Goal: Task Accomplishment & Management: Manage account settings

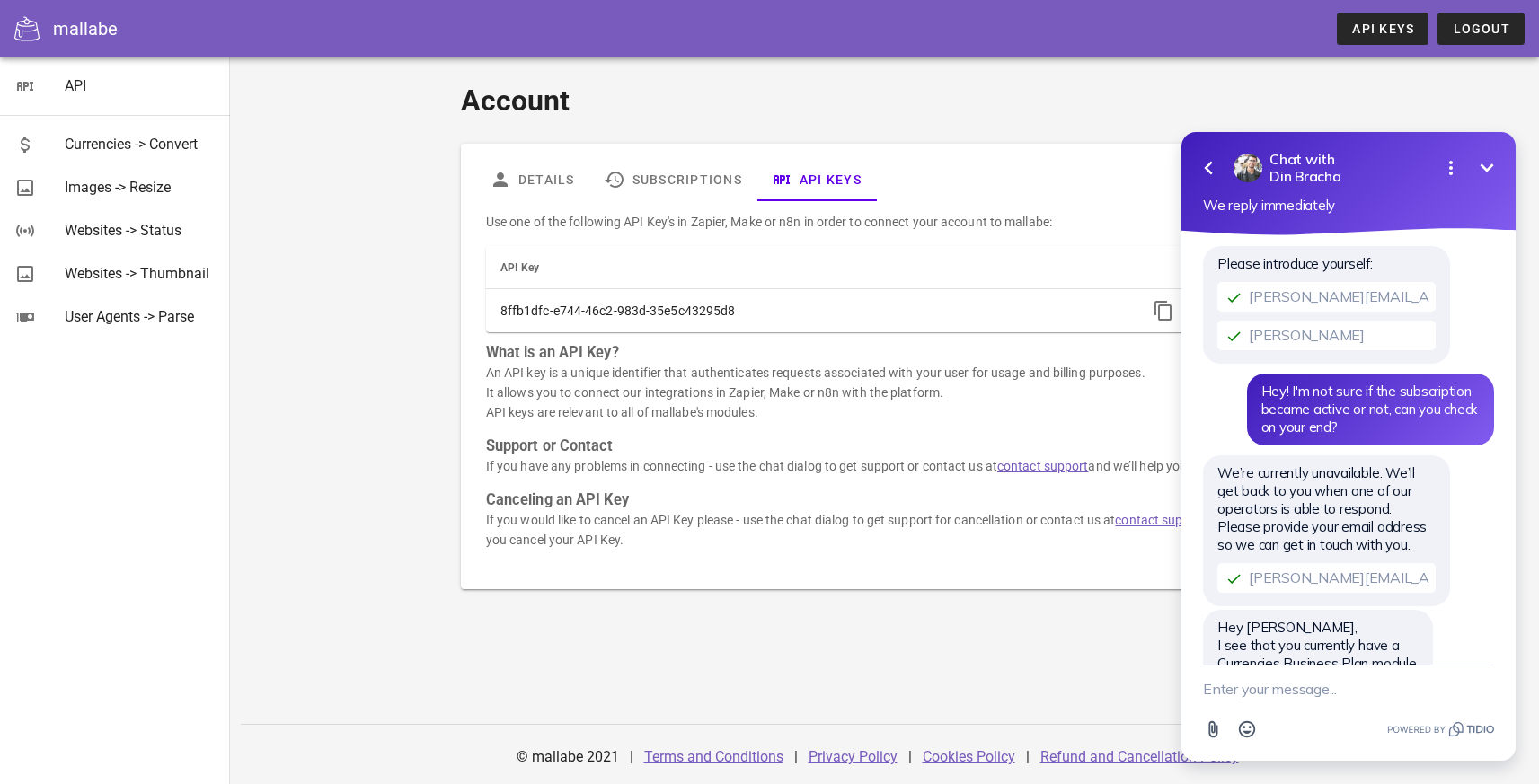
scroll to position [76, 0]
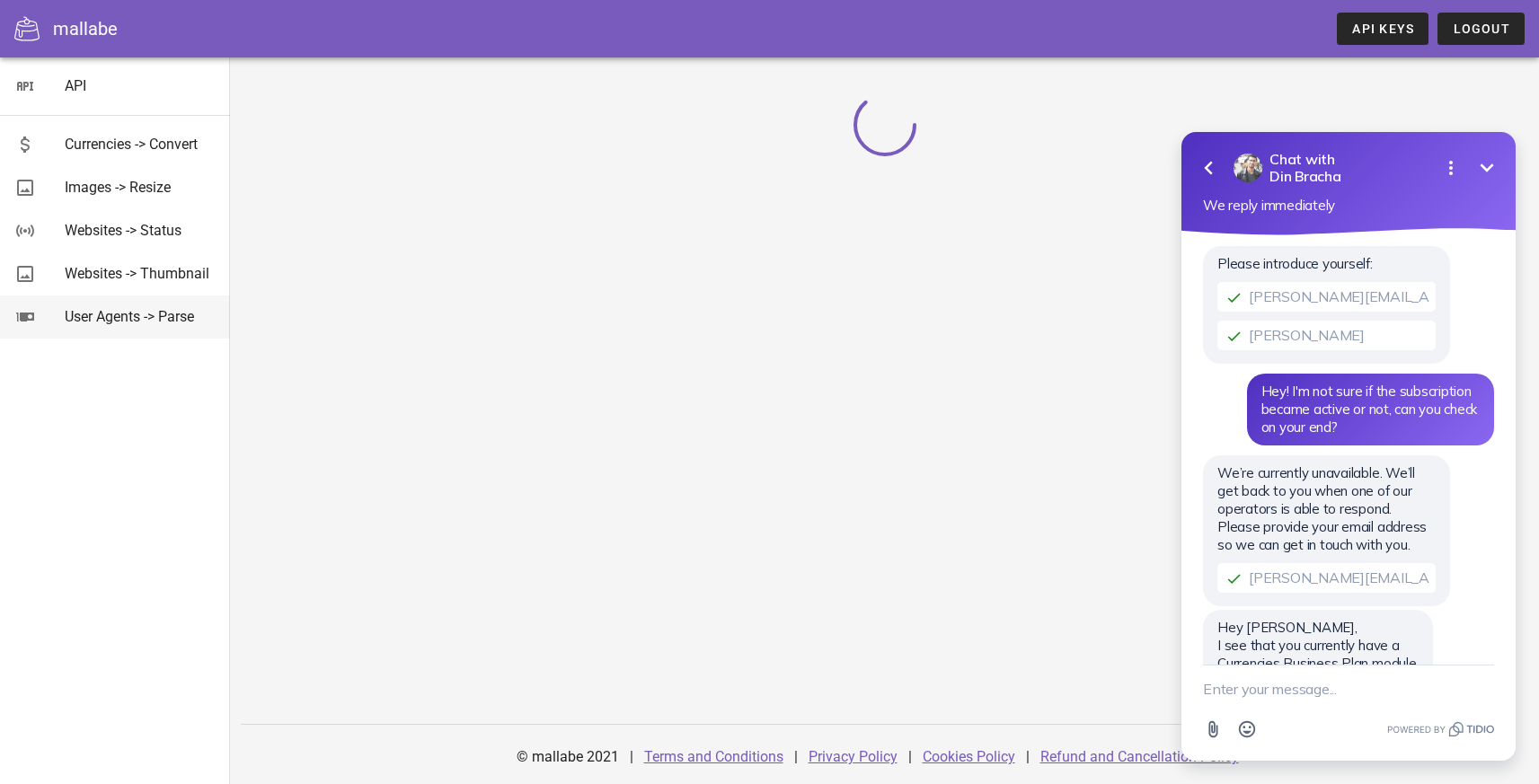
scroll to position [76, 0]
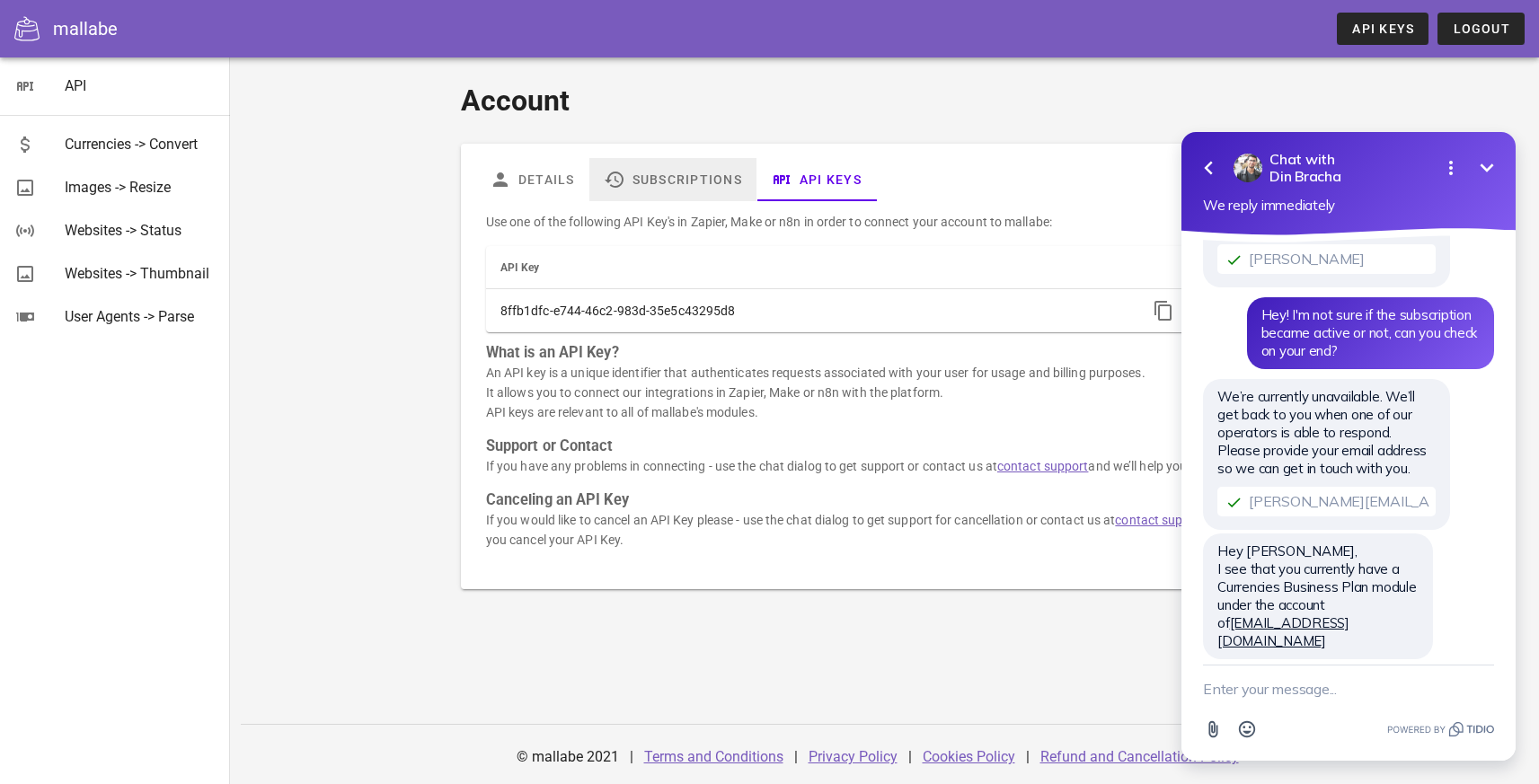
click at [682, 181] on link "Subscriptions" at bounding box center [672, 180] width 167 height 43
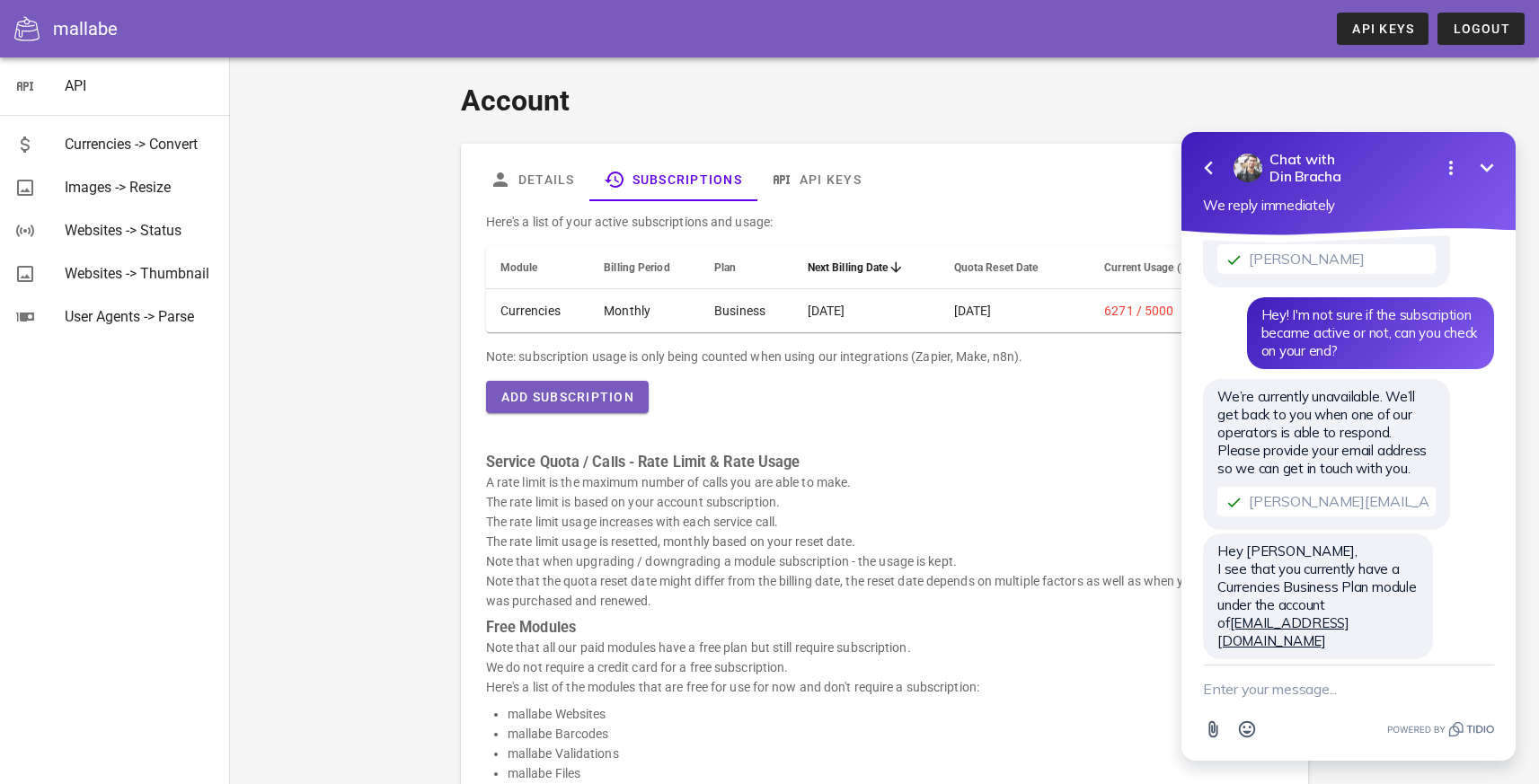
click at [1477, 167] on icon "Minimize" at bounding box center [1486, 168] width 21 height 21
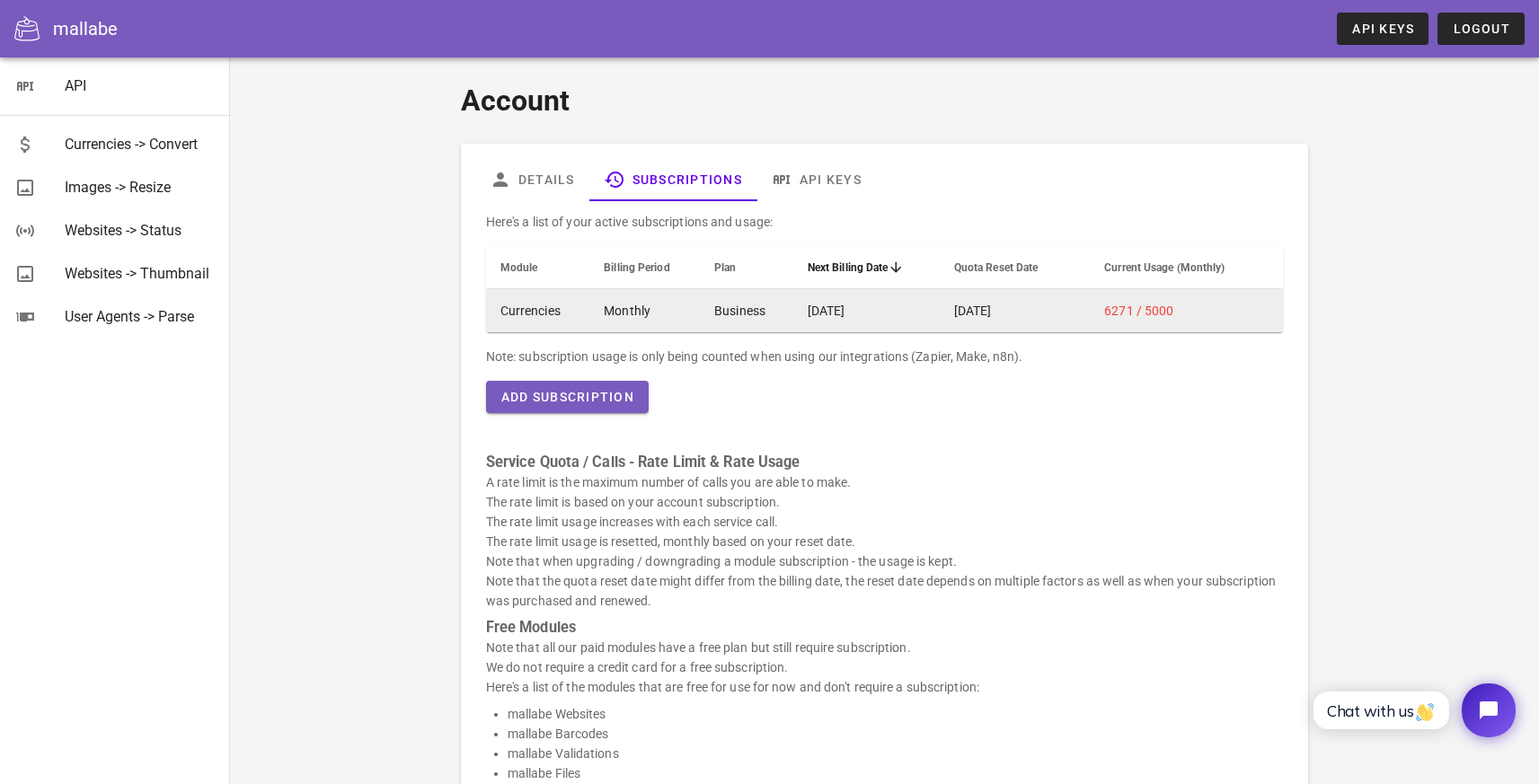
click at [647, 297] on td "Monthly" at bounding box center [644, 310] width 110 height 43
click at [693, 307] on td "Monthly" at bounding box center [644, 310] width 110 height 43
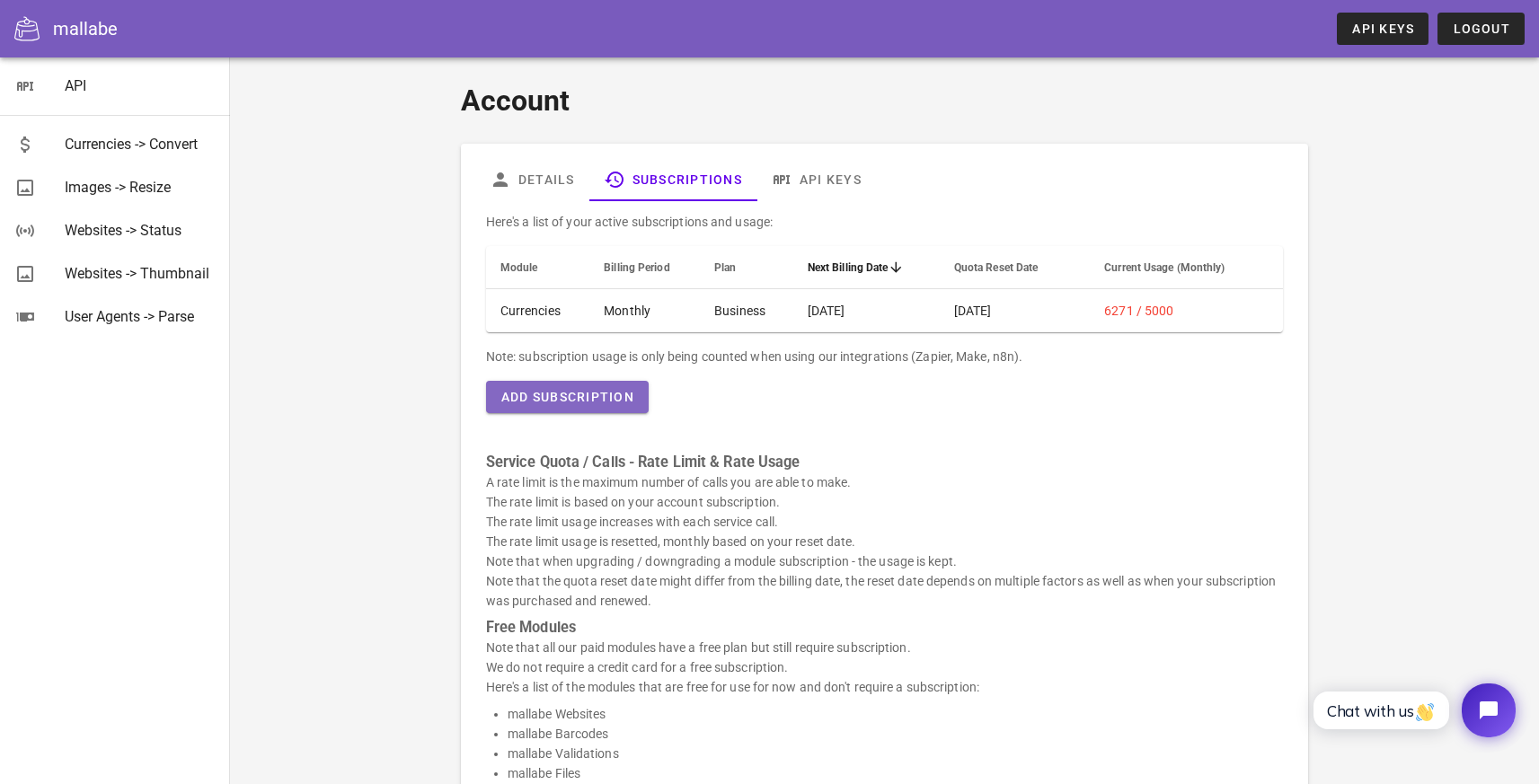
scroll to position [364, 0]
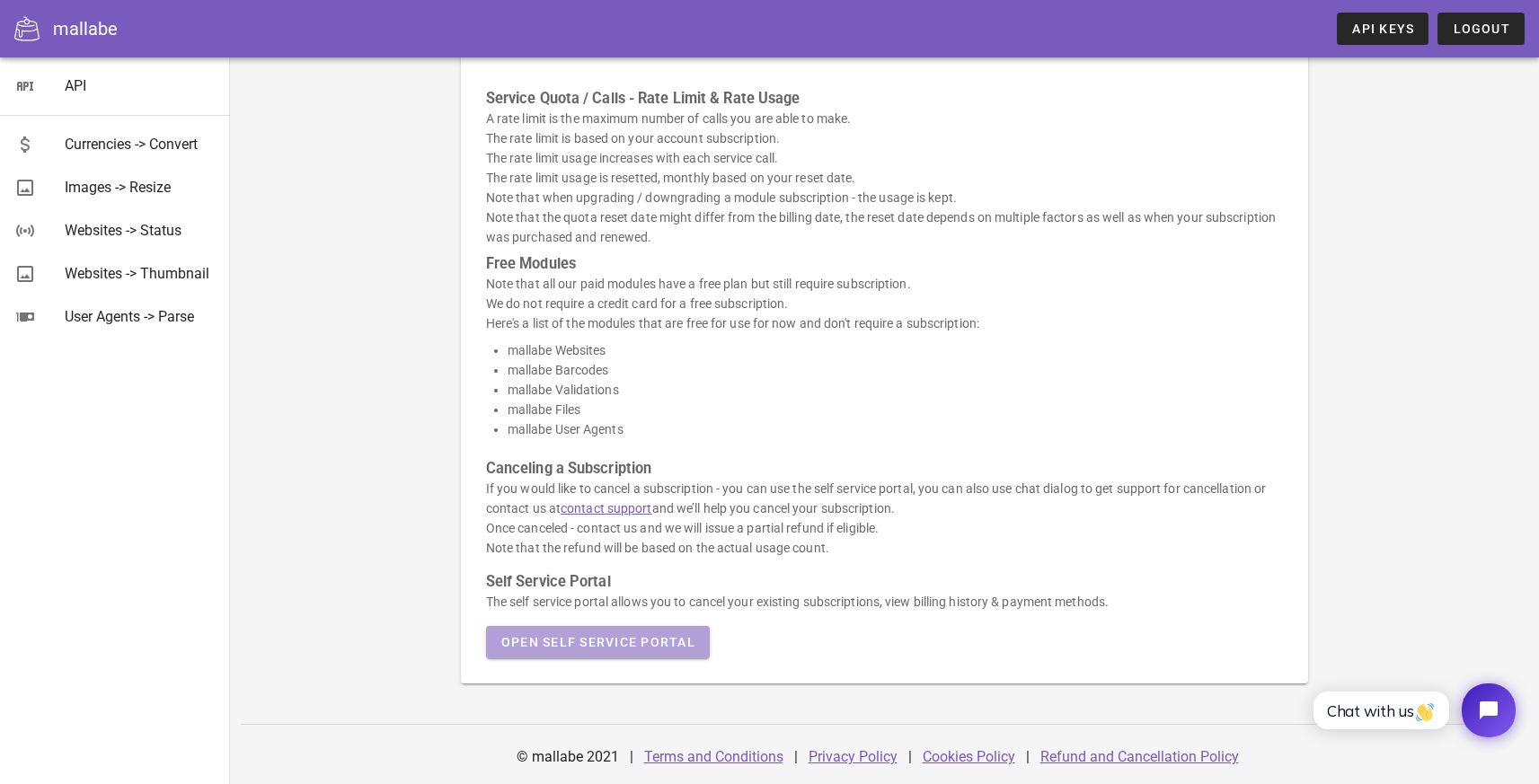
click at [603, 641] on span "Open Self Service Portal" at bounding box center [598, 641] width 195 height 15
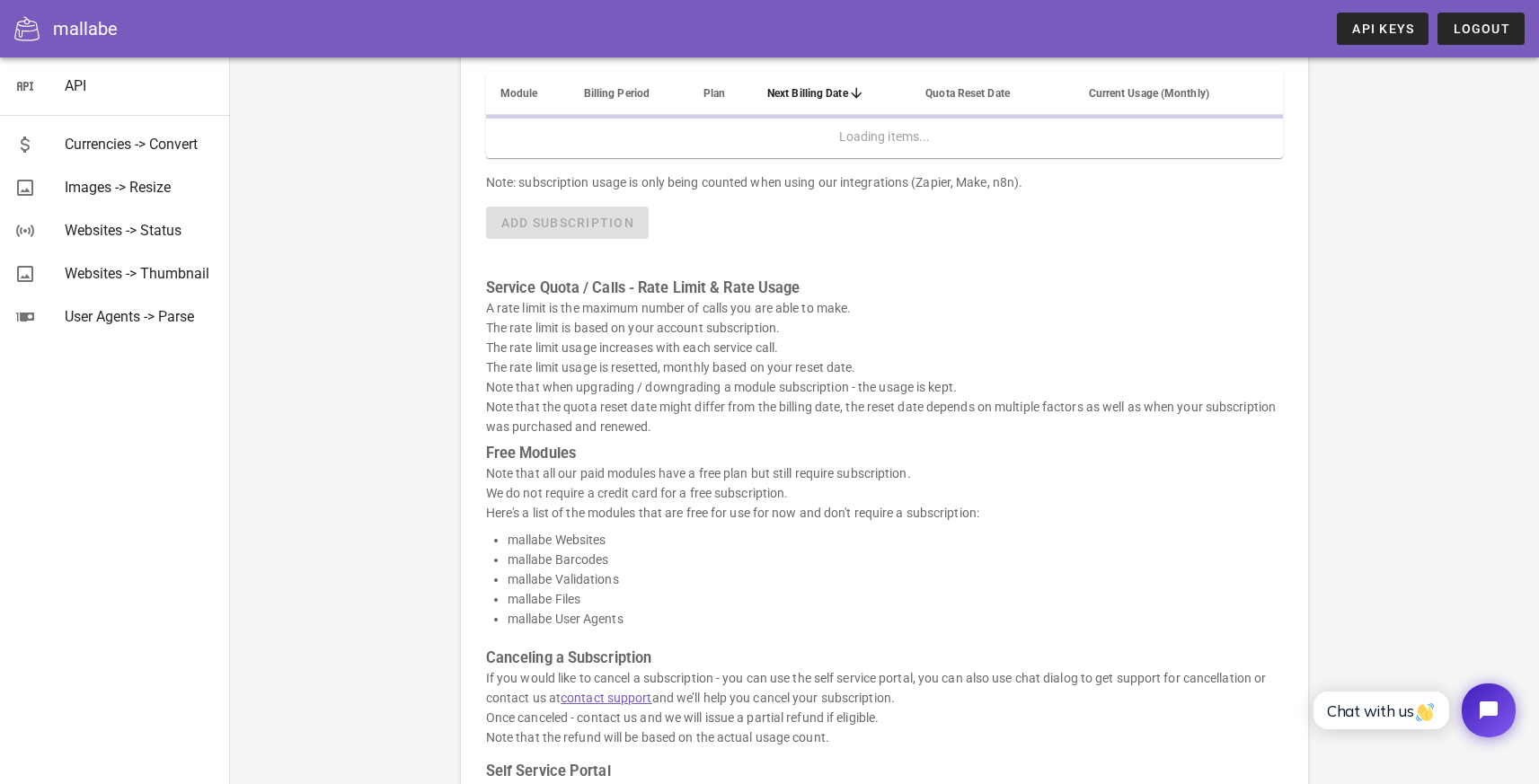
scroll to position [0, 0]
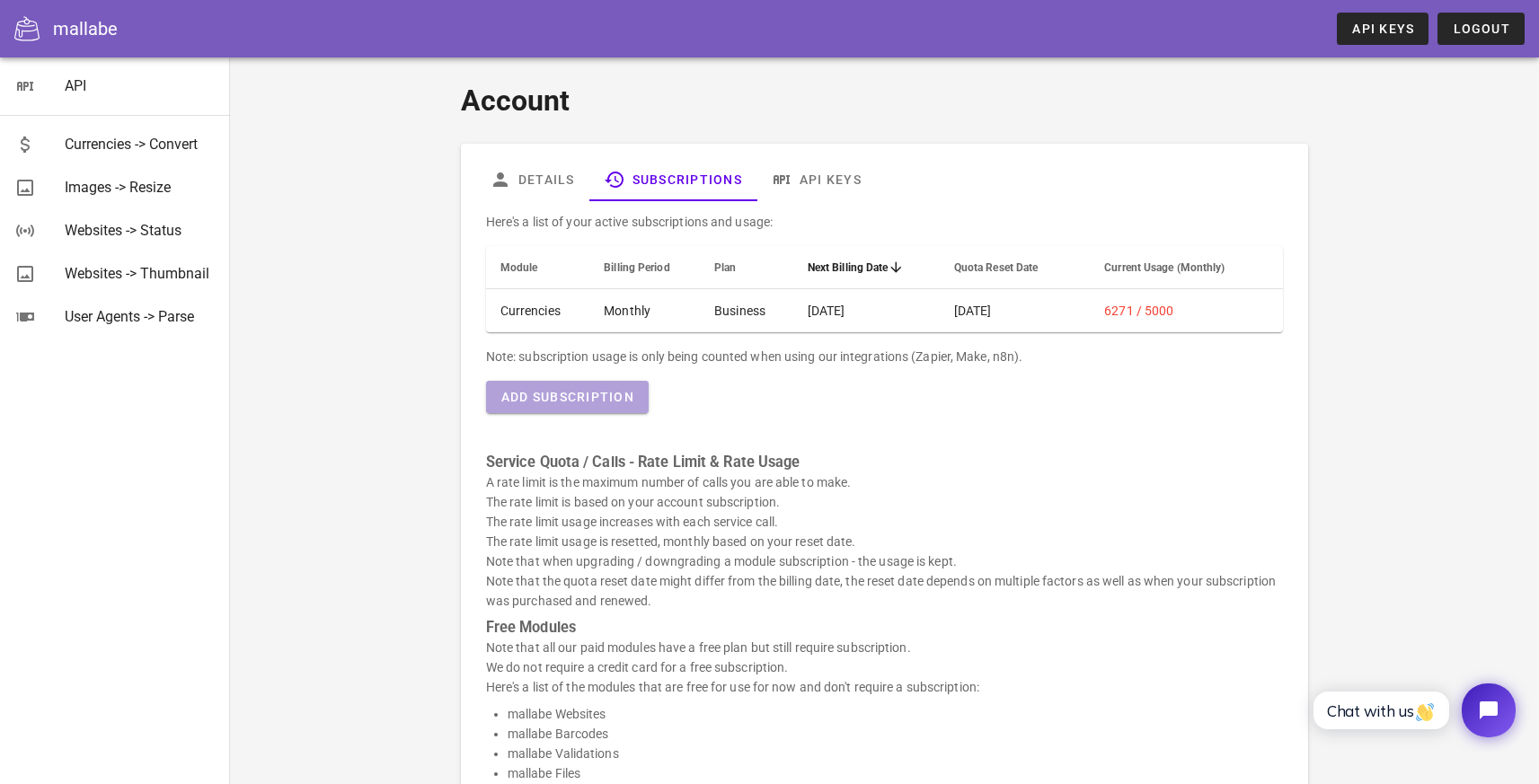
click at [585, 392] on span "Add Subscription" at bounding box center [566, 396] width 134 height 15
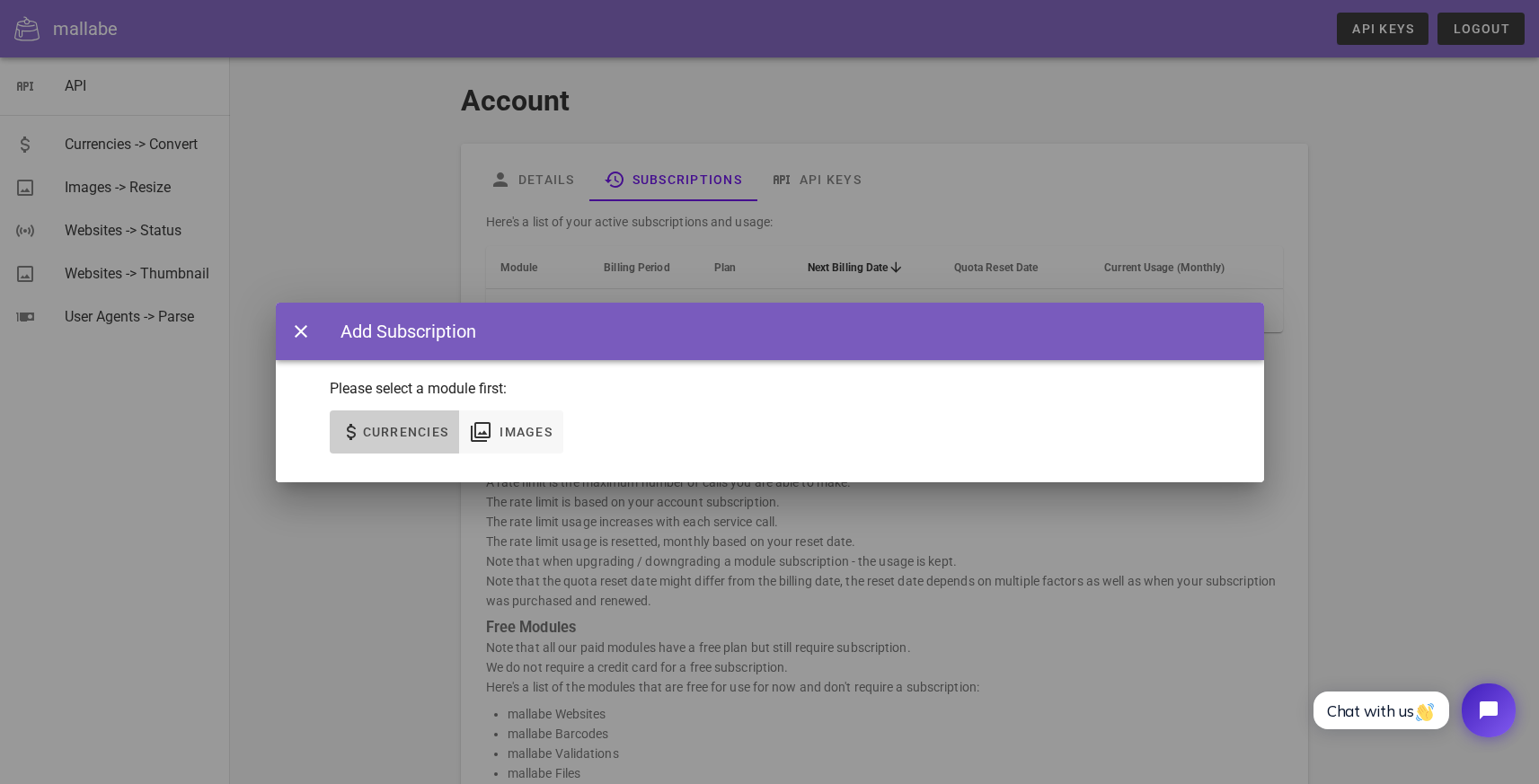
click at [420, 433] on span "Currencies" at bounding box center [405, 432] width 87 height 15
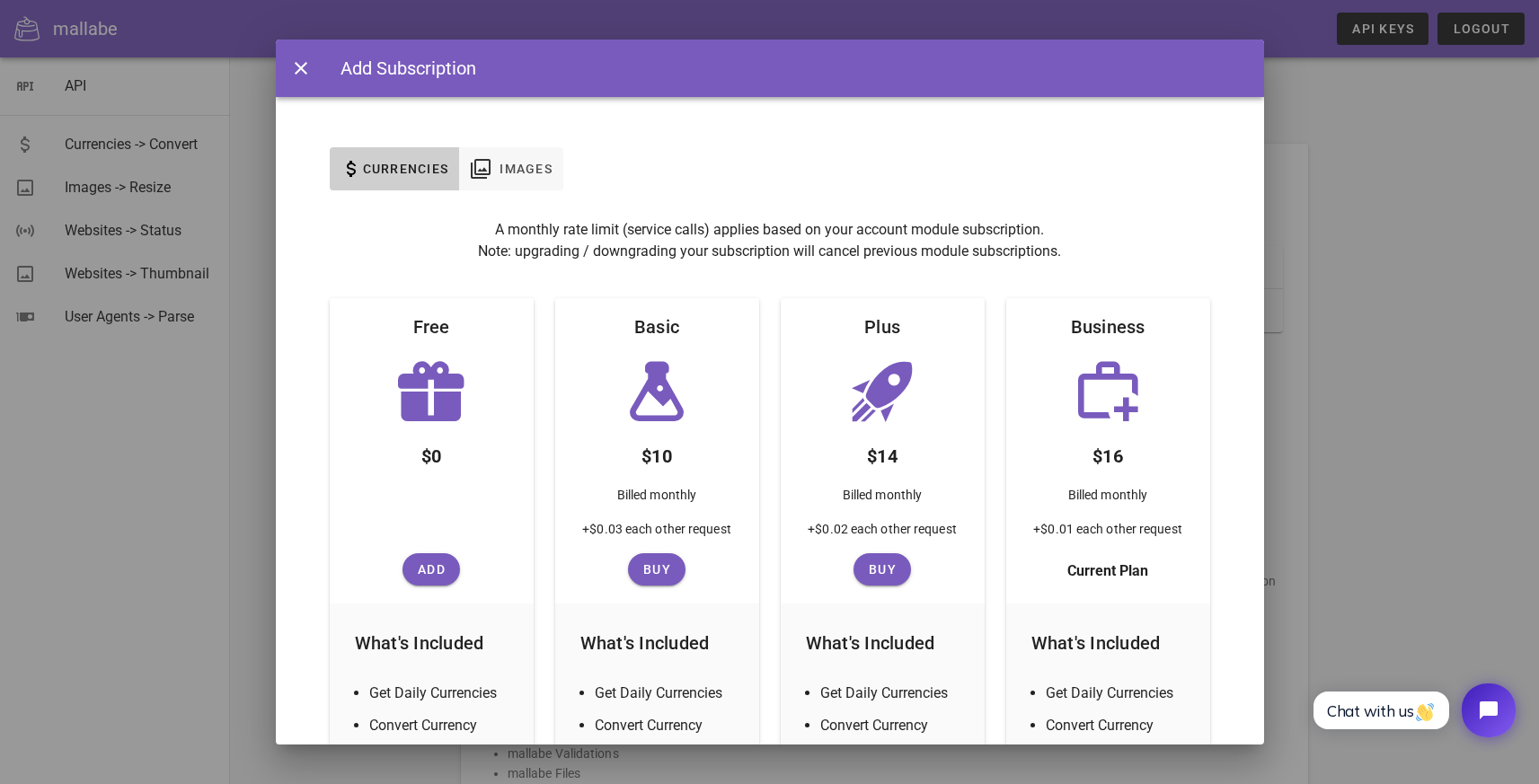
click at [1327, 344] on div at bounding box center [770, 392] width 1539 height 784
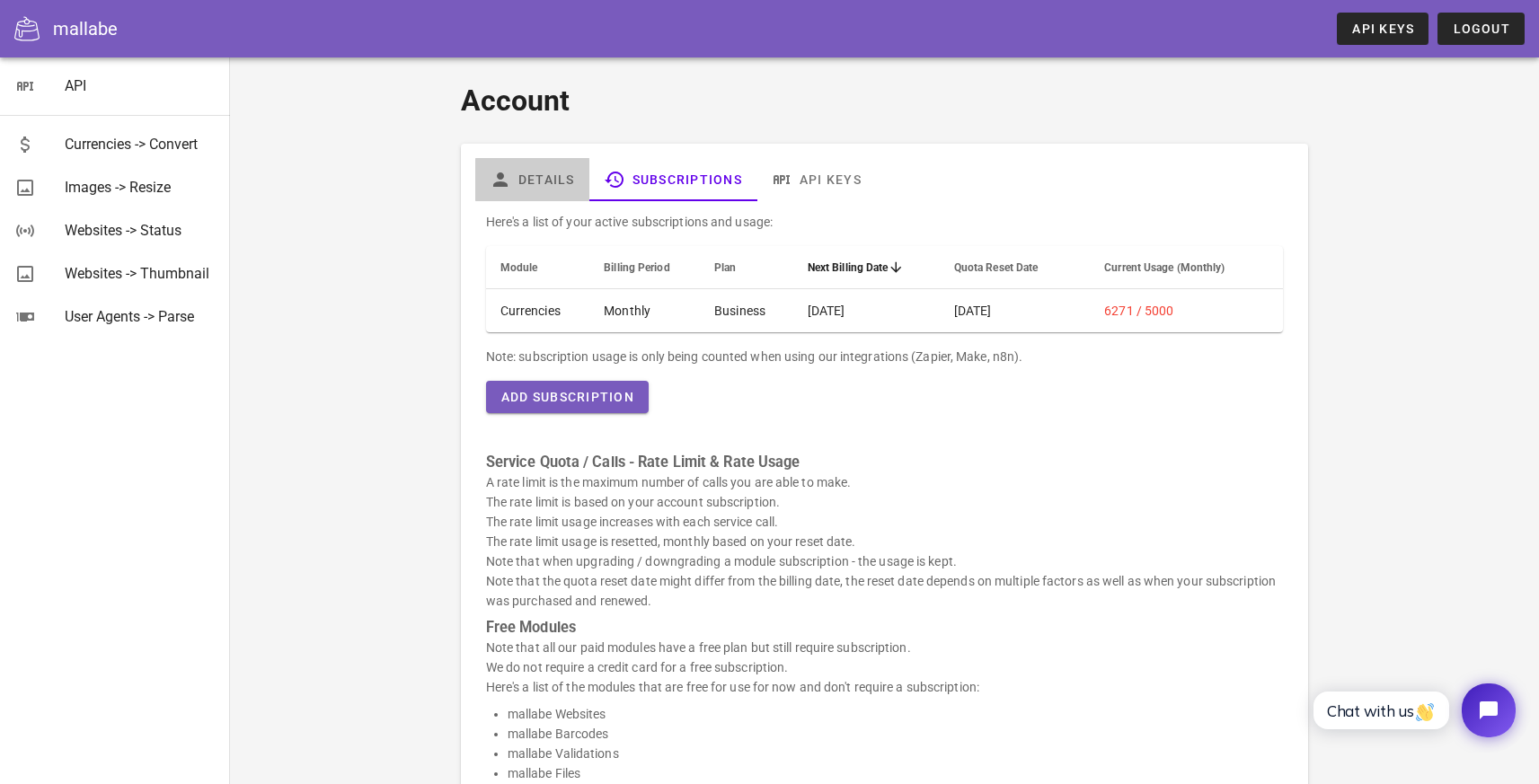
click at [524, 183] on link "Details" at bounding box center [532, 180] width 114 height 43
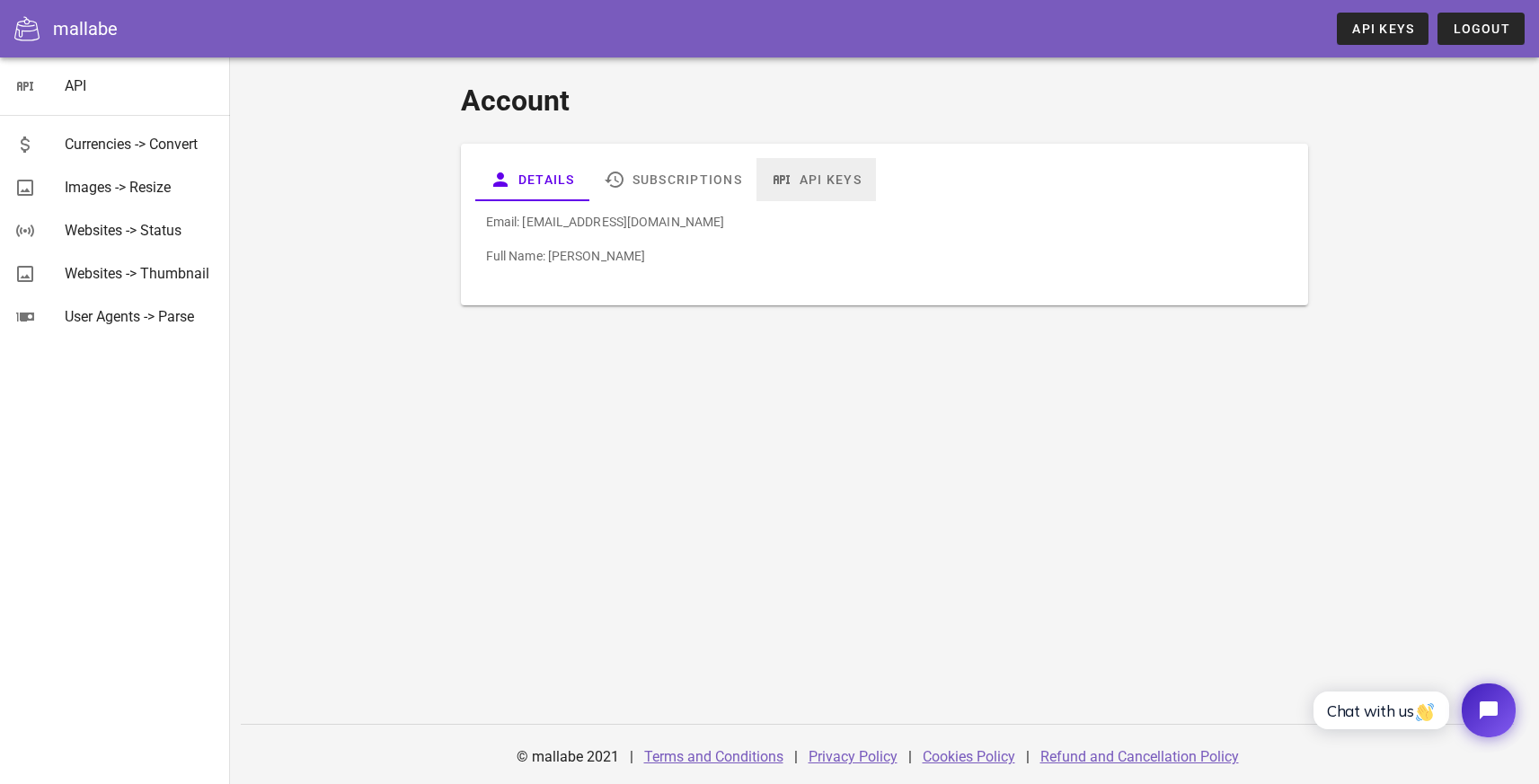
click at [819, 183] on link "API Keys" at bounding box center [815, 180] width 119 height 43
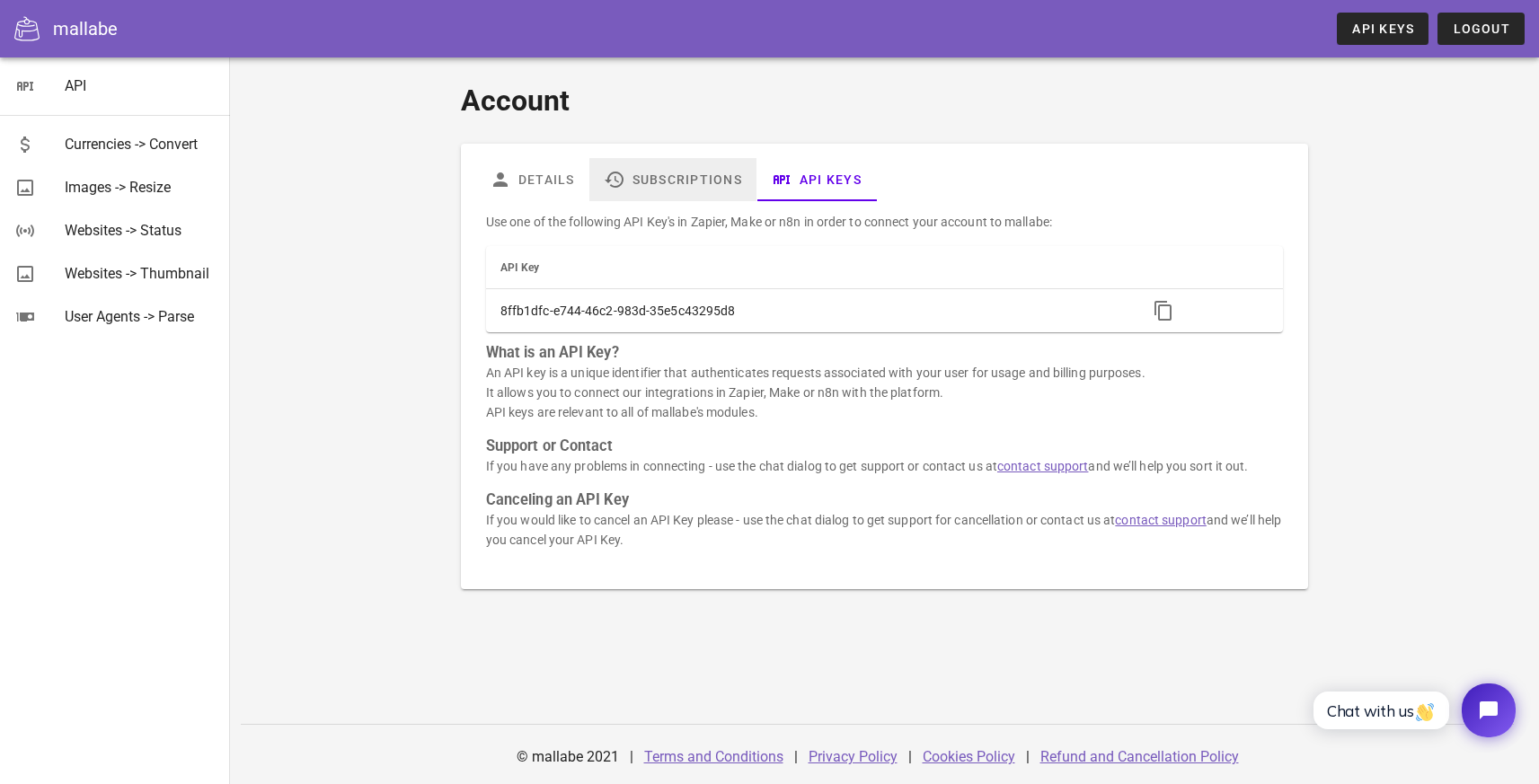
click at [682, 174] on link "Subscriptions" at bounding box center [672, 180] width 167 height 43
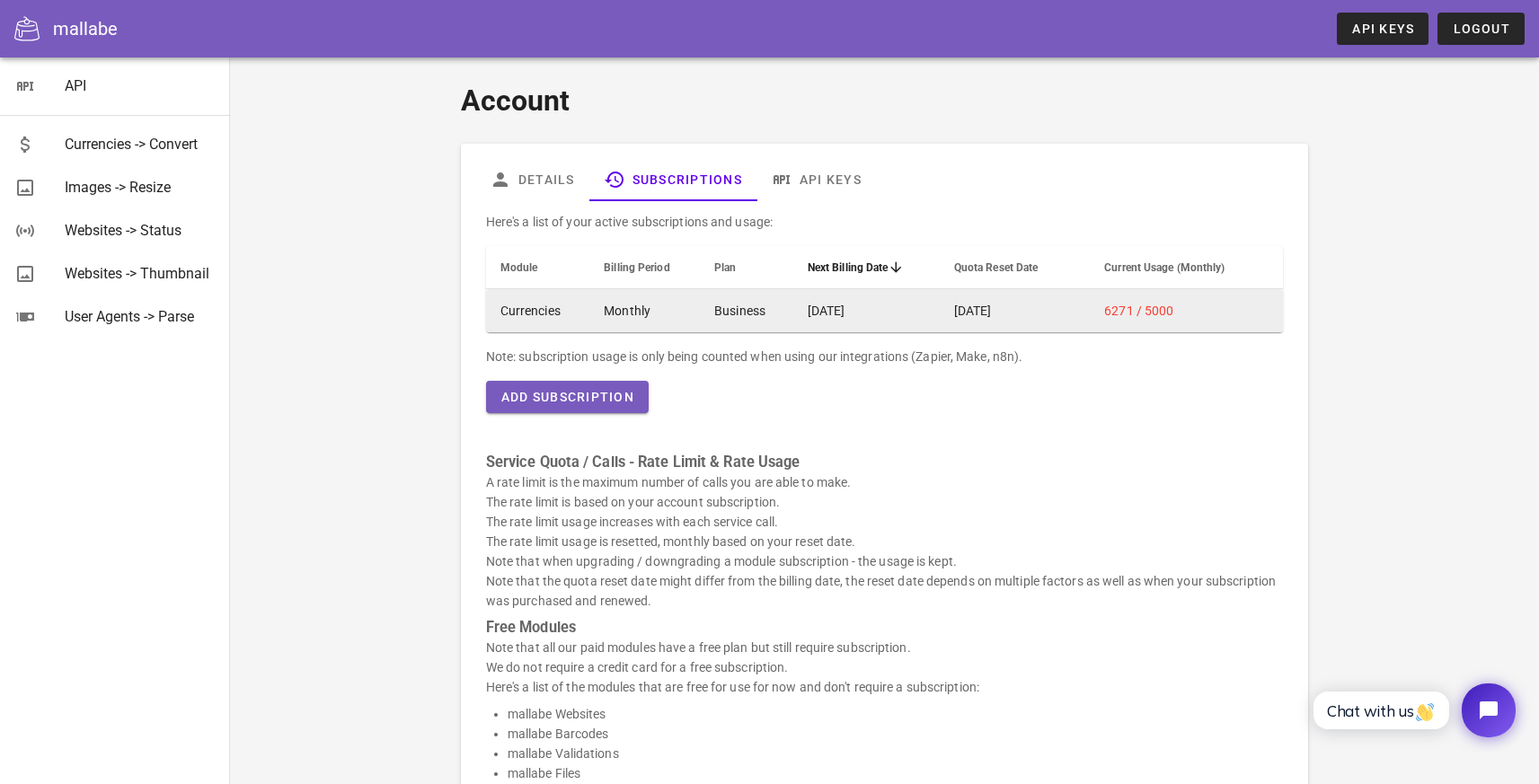
click at [1126, 309] on span "6271 / 5000" at bounding box center [1138, 310] width 69 height 15
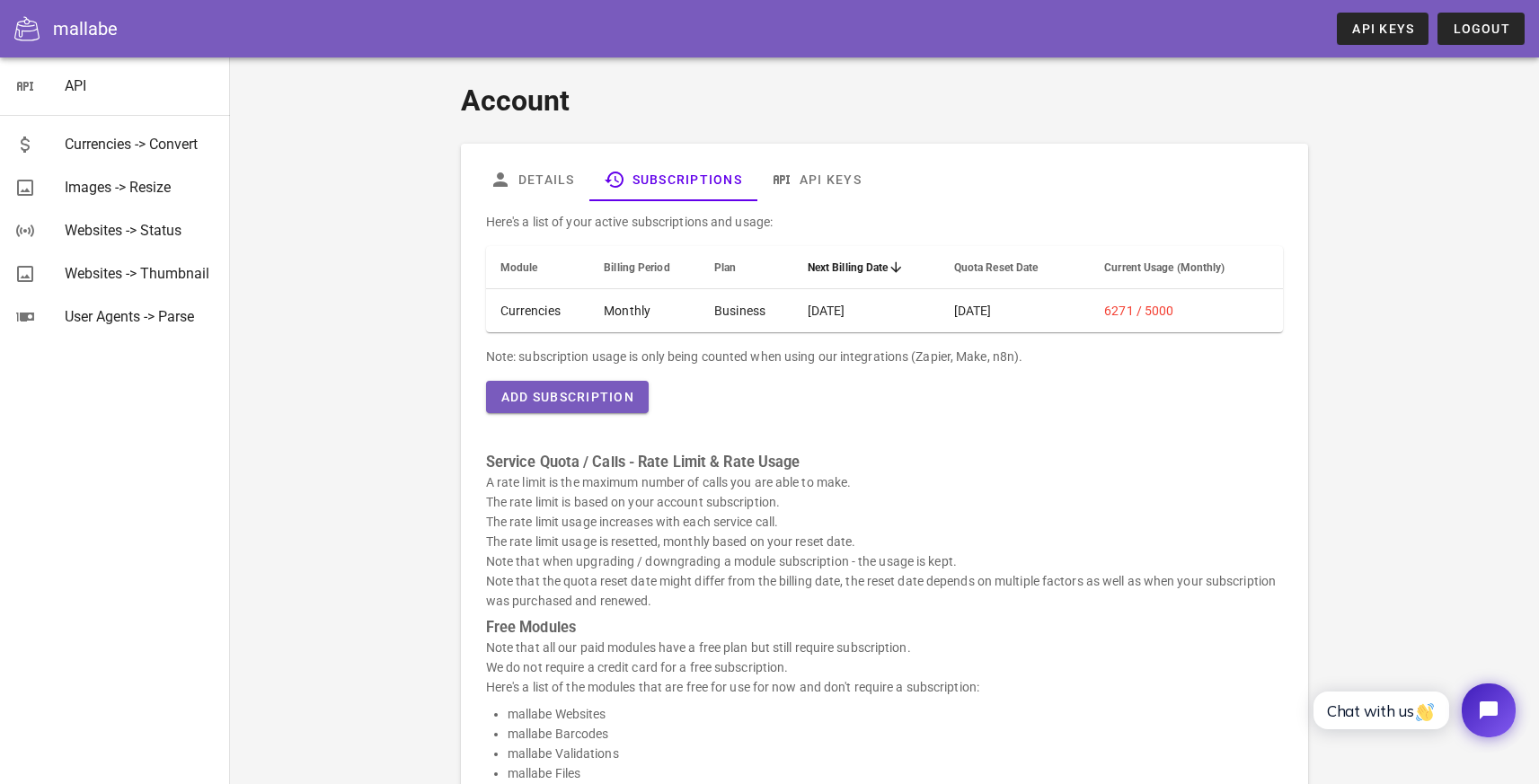
scroll to position [364, 0]
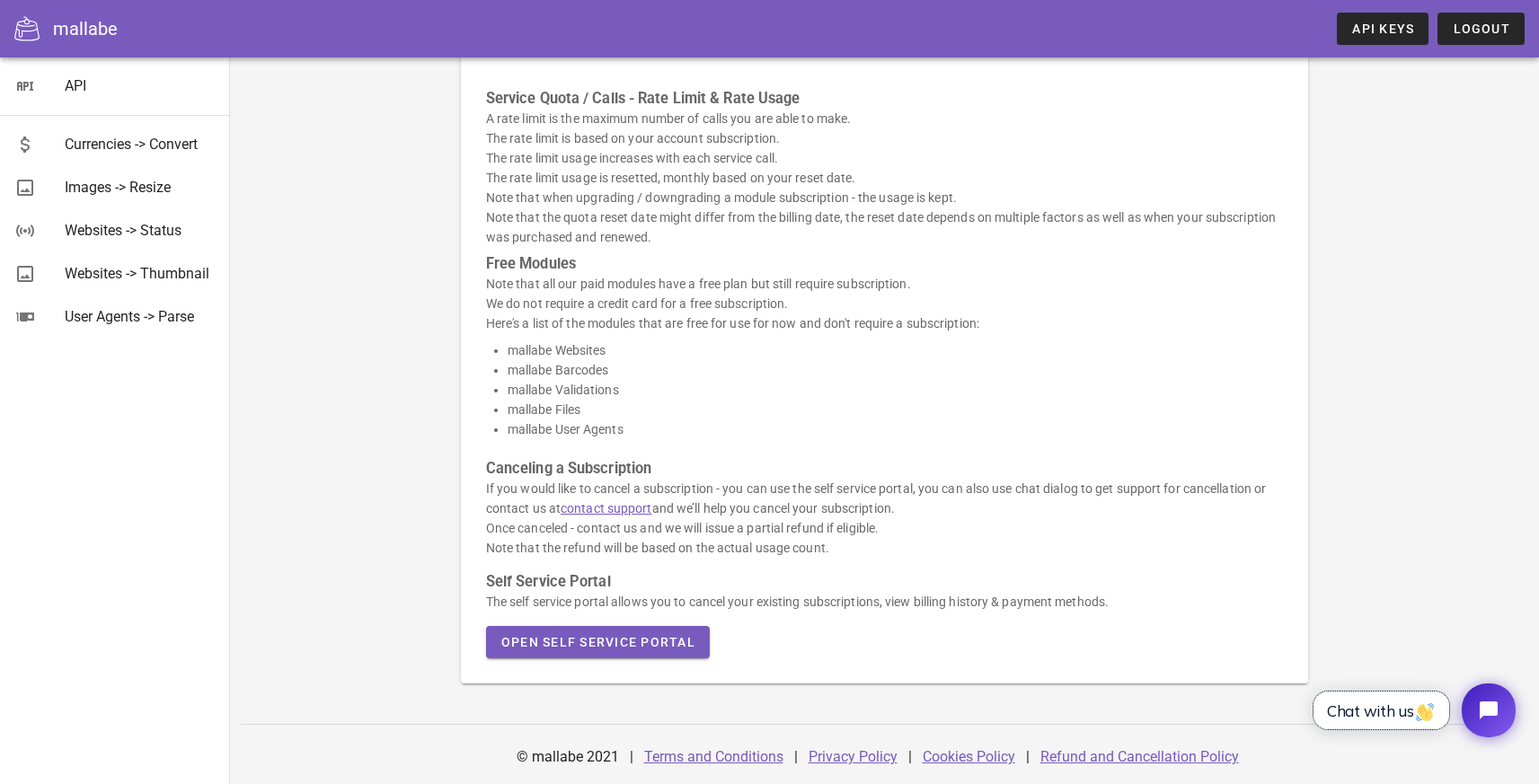
click at [1421, 711] on img "button" at bounding box center [1425, 712] width 18 height 18
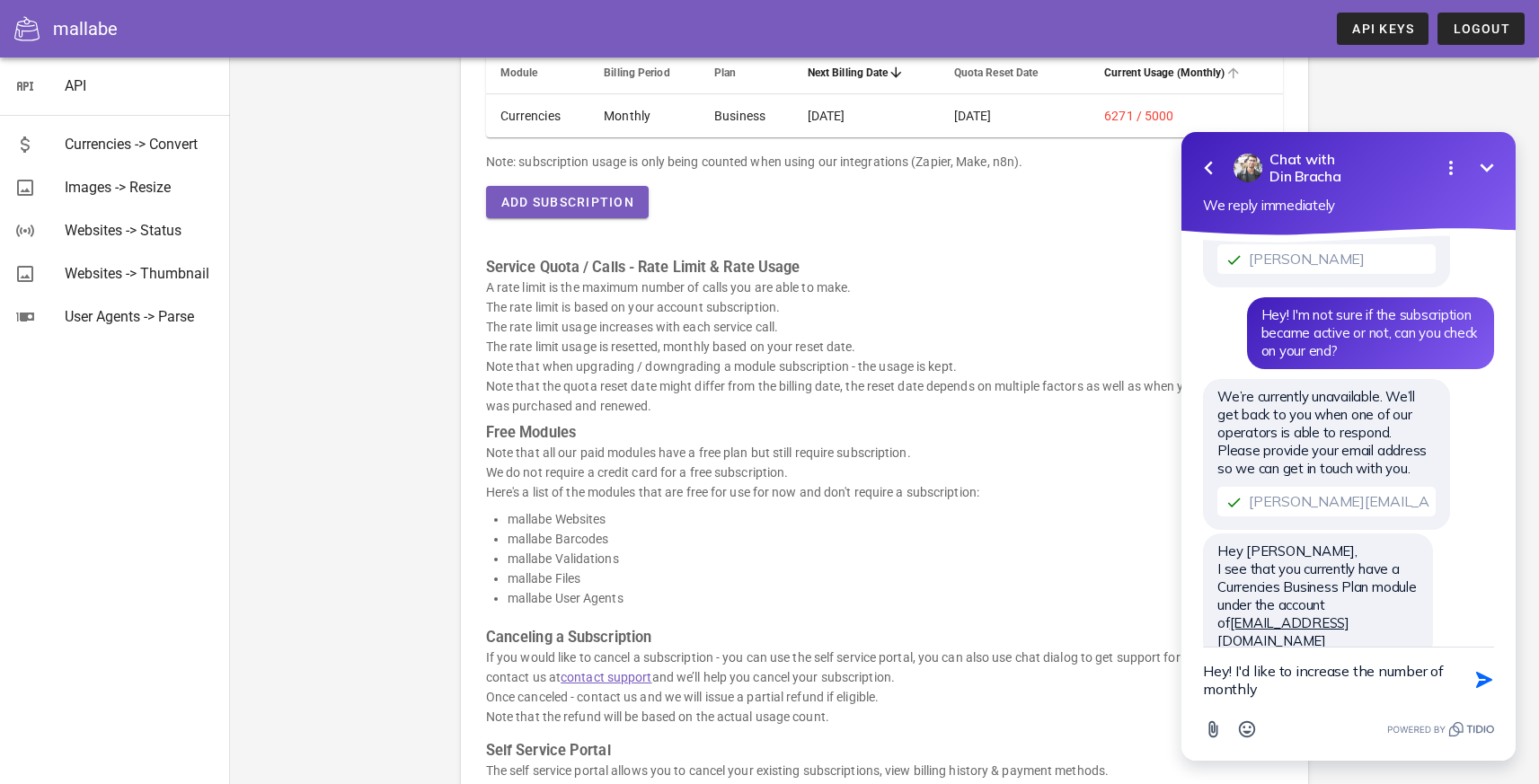
scroll to position [185, 0]
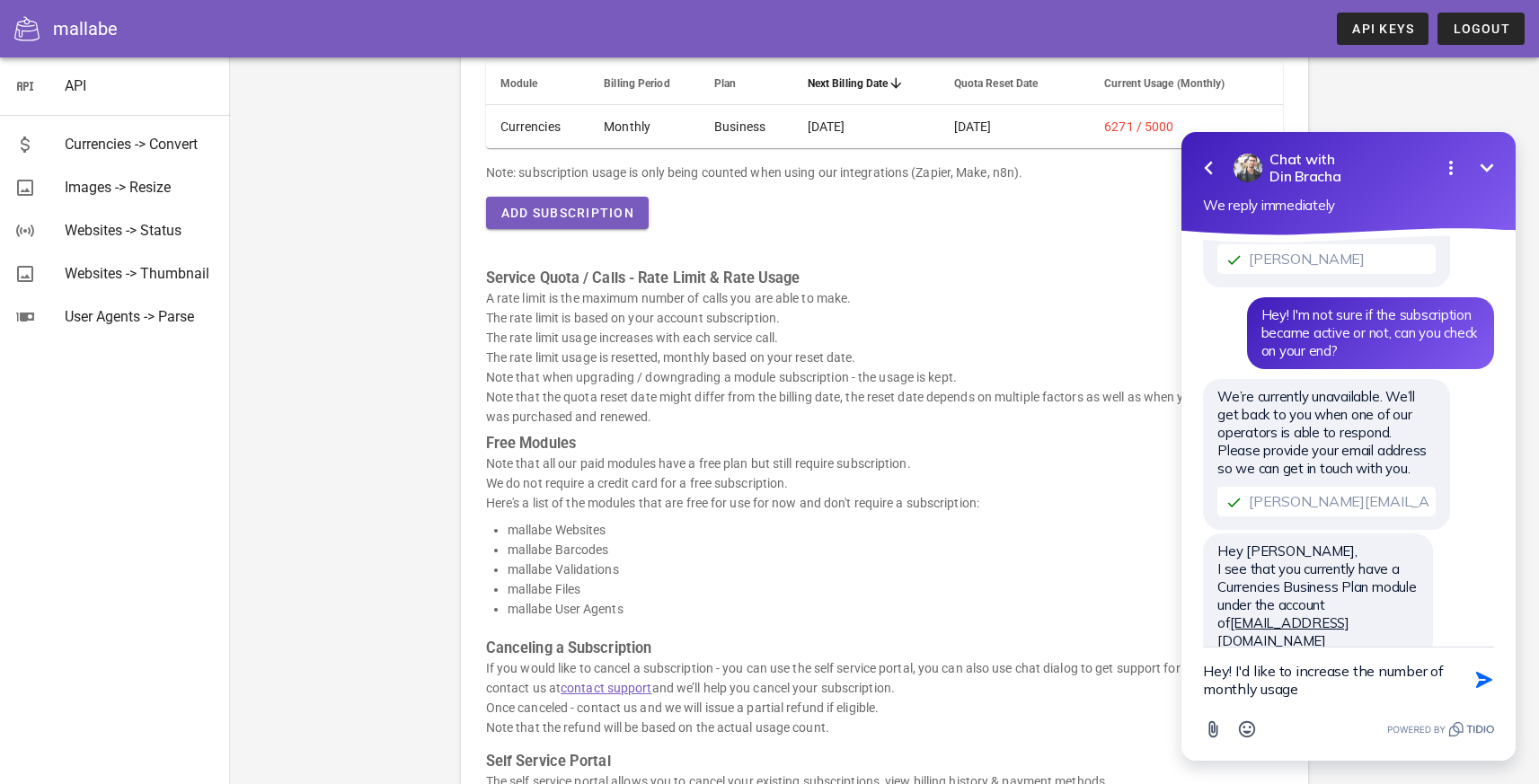
click at [1400, 666] on textarea "Hey! I'd like to increase the number of monthly usage" at bounding box center [1326, 680] width 246 height 64
drag, startPoint x: 1400, startPoint y: 666, endPoint x: 1429, endPoint y: 667, distance: 29.0
click at [1429, 667] on textarea "Hey! I'd like to increase the number of monthly usage" at bounding box center [1326, 680] width 246 height 64
click at [1415, 680] on textarea "Hey! I'd like to increase the monthly usage" at bounding box center [1326, 680] width 246 height 64
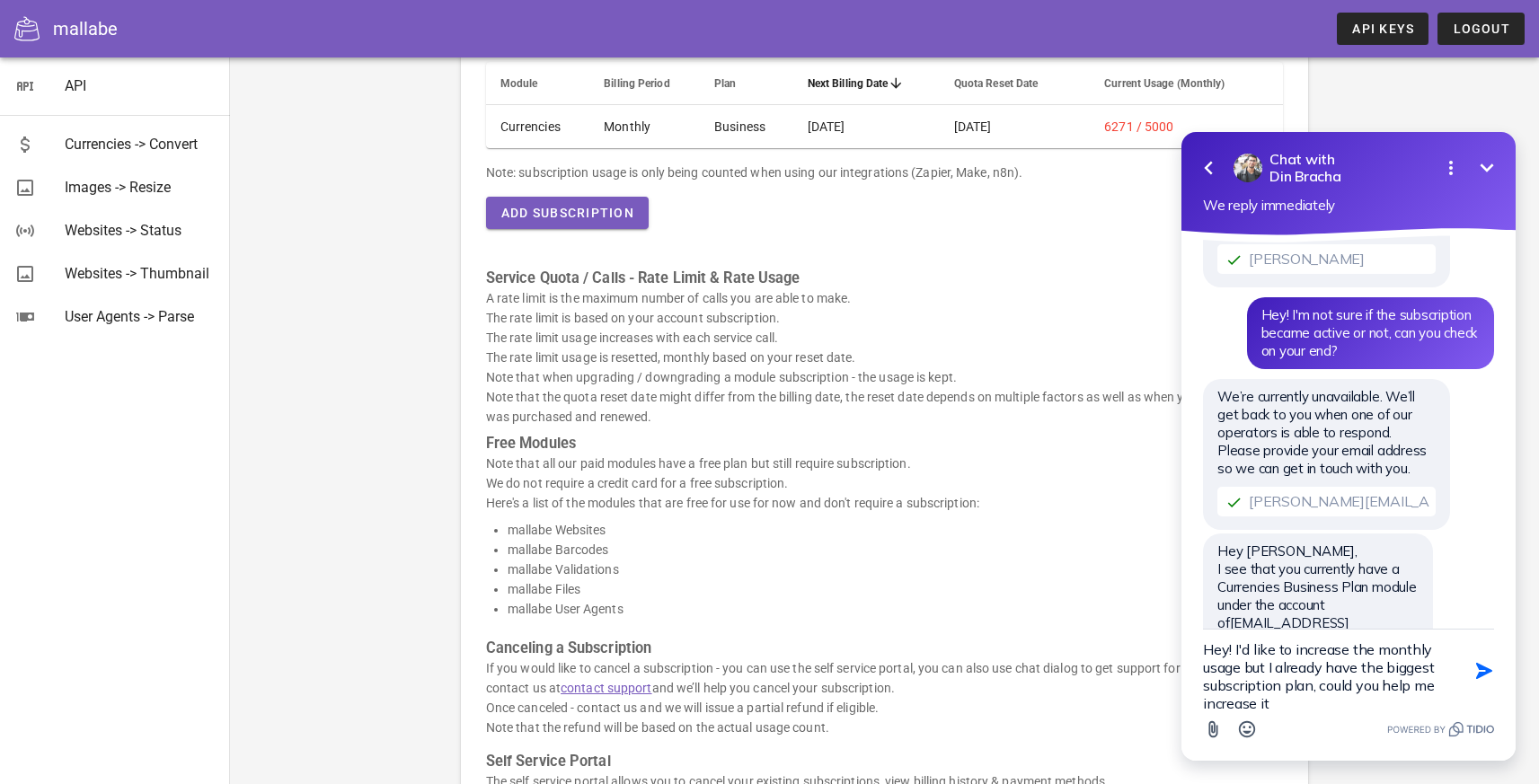
type textarea "Hey! I'd like to increase the monthly usage but I already have the biggest subs…"
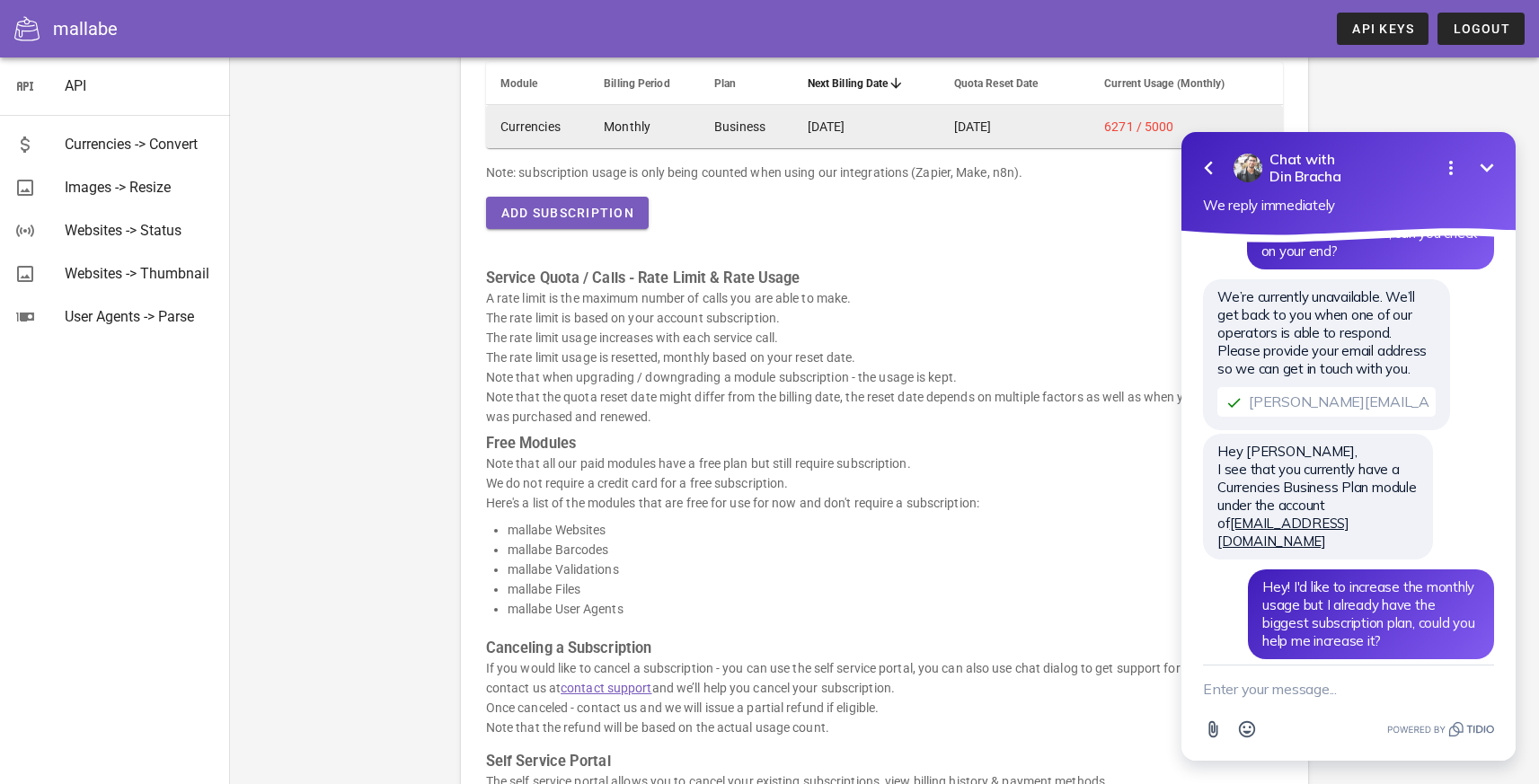
scroll to position [0, 0]
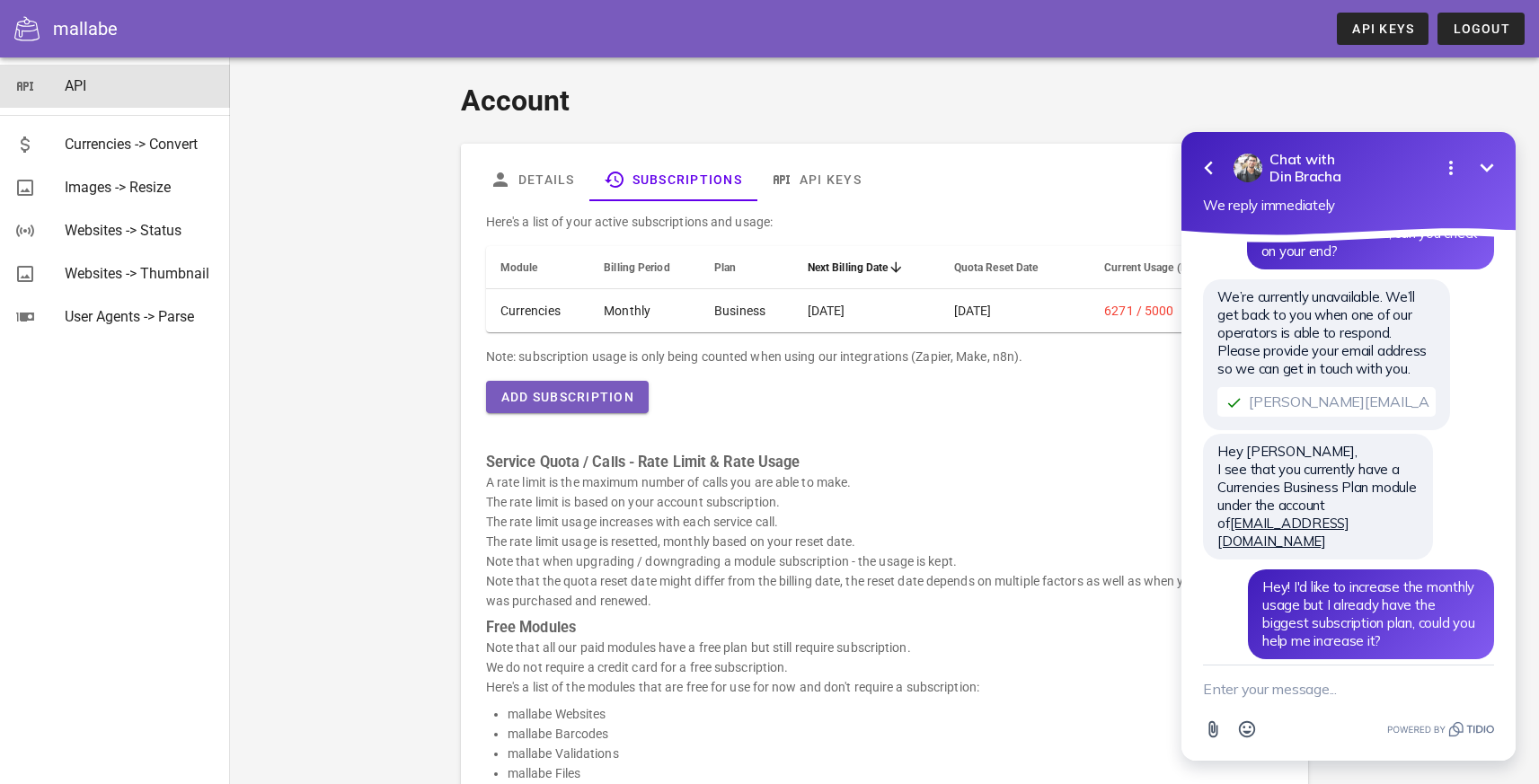
click at [79, 77] on div "API" at bounding box center [140, 85] width 151 height 17
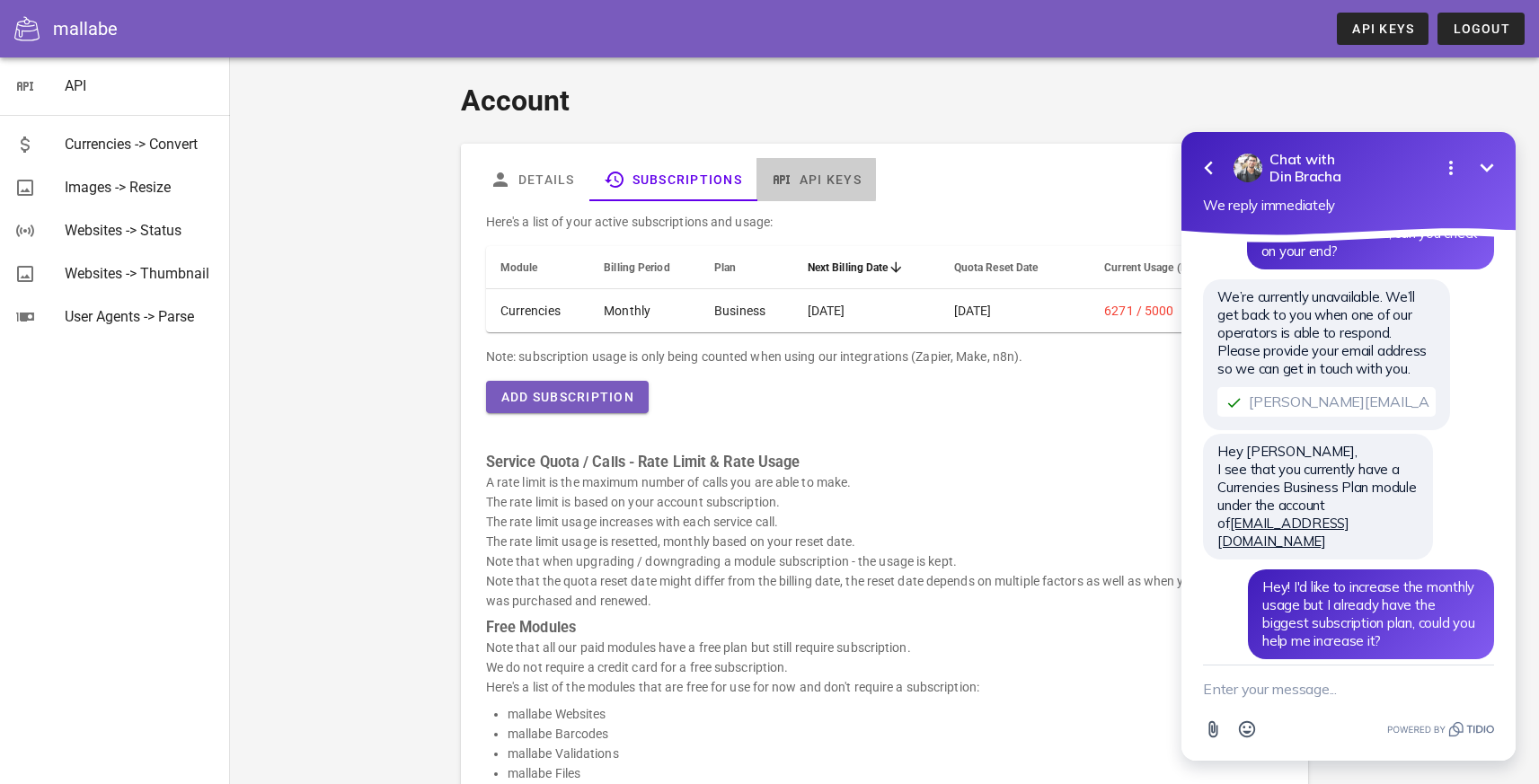
click at [827, 183] on link "API Keys" at bounding box center [815, 180] width 119 height 43
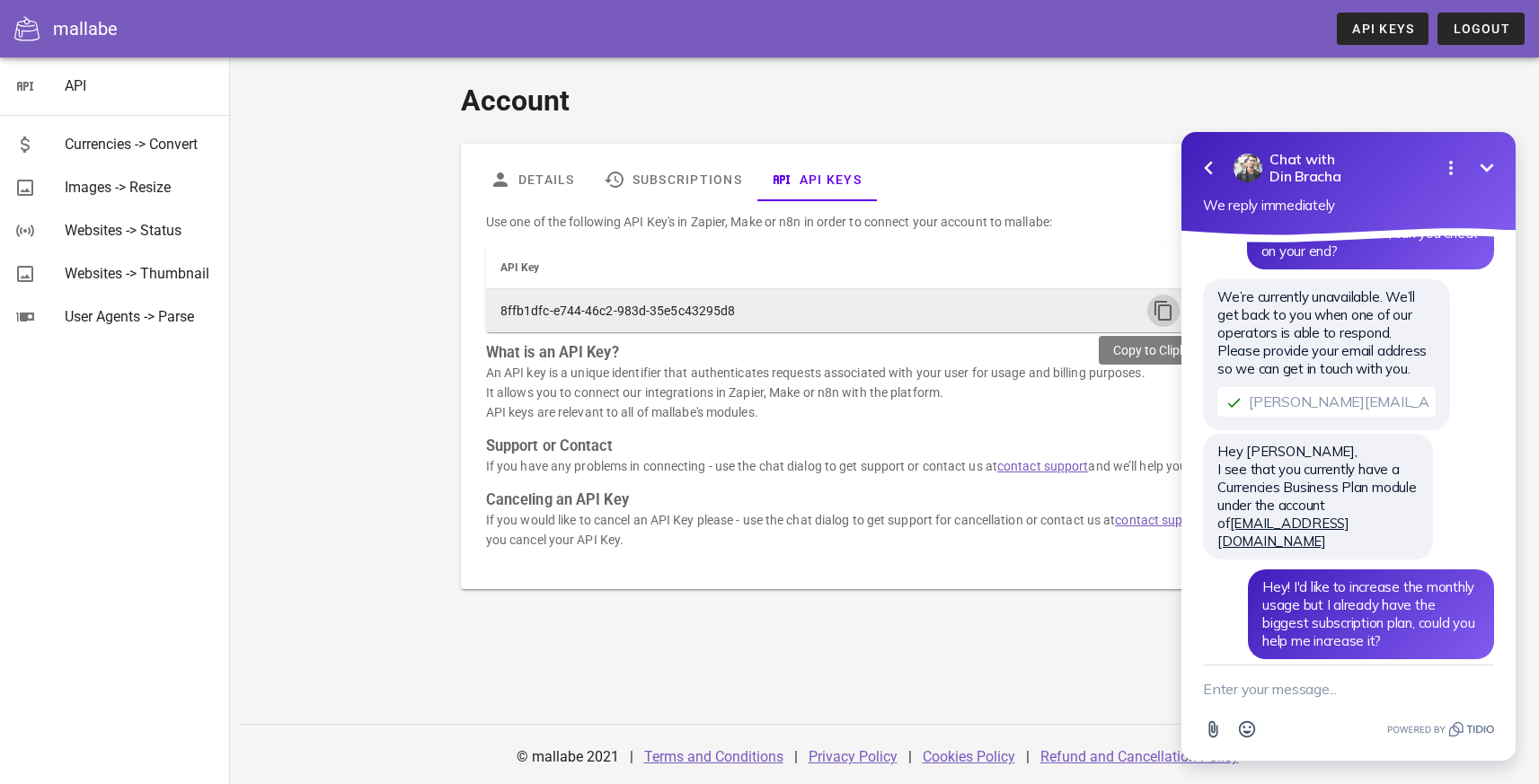
click at [1154, 309] on icon "button" at bounding box center [1163, 310] width 21 height 21
click at [1152, 308] on icon "button" at bounding box center [1163, 310] width 21 height 21
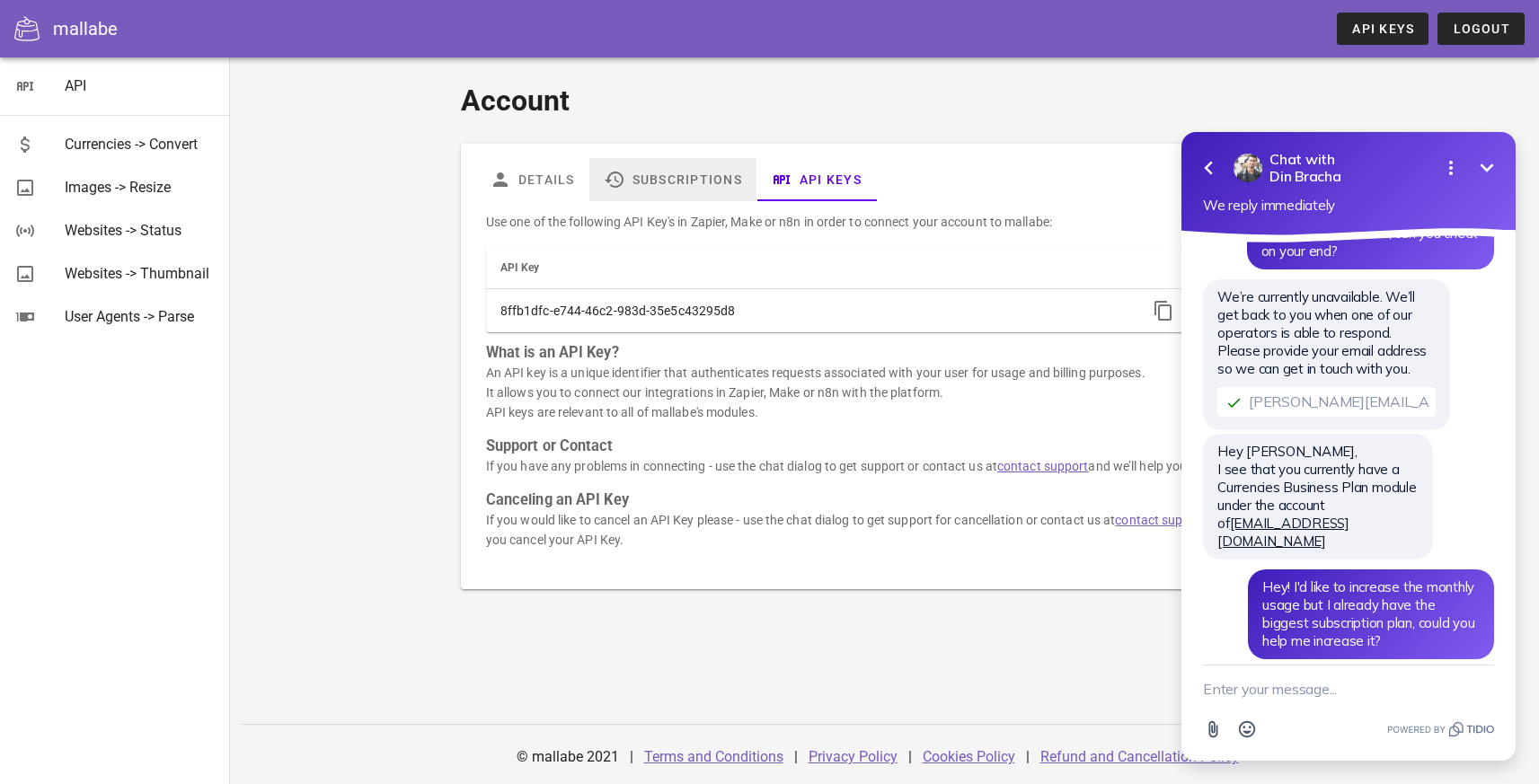
drag, startPoint x: 665, startPoint y: 175, endPoint x: 682, endPoint y: 176, distance: 17.0
click at [666, 175] on link "Subscriptions" at bounding box center [672, 180] width 167 height 43
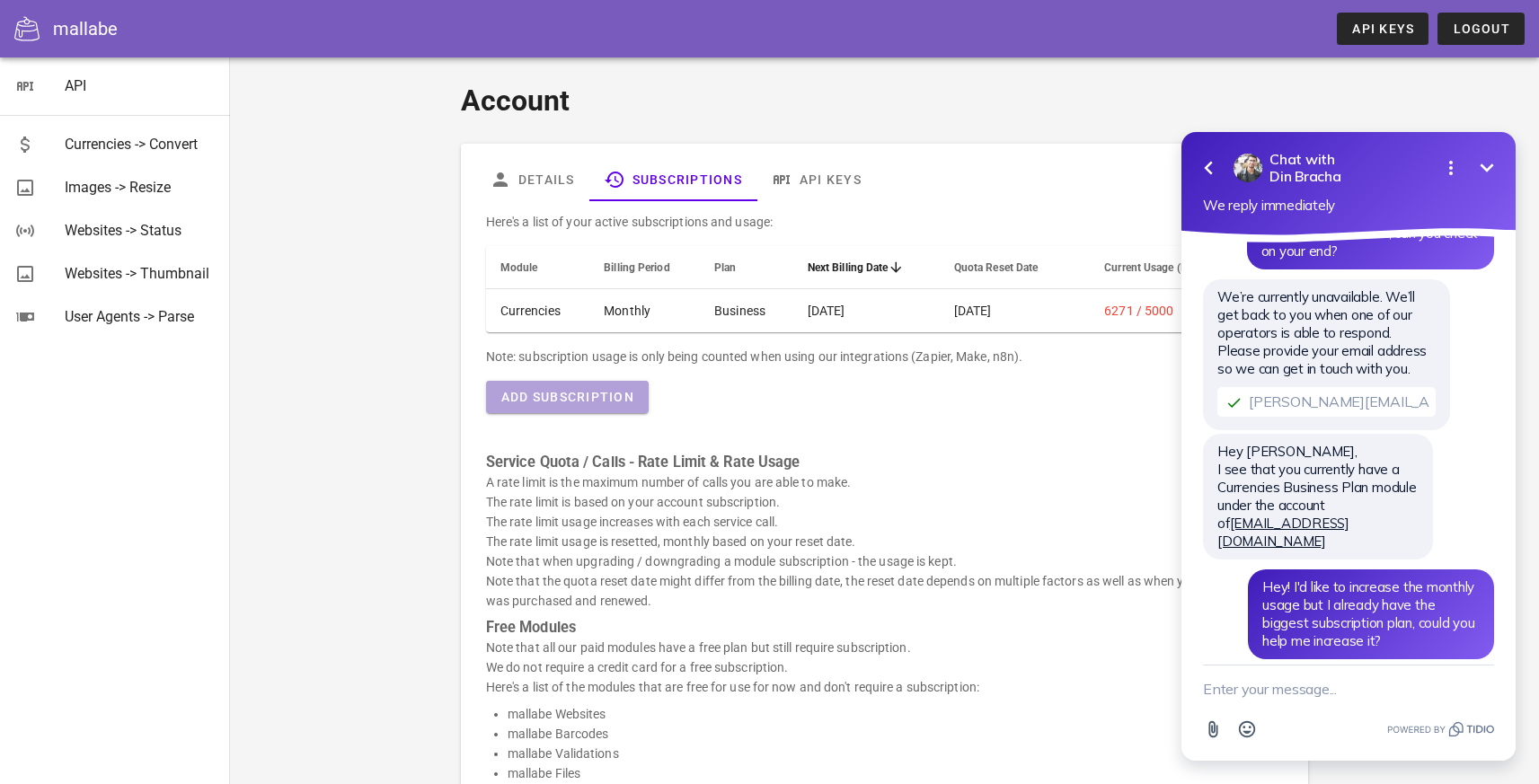
click at [581, 389] on button "Add Subscription" at bounding box center [567, 396] width 162 height 32
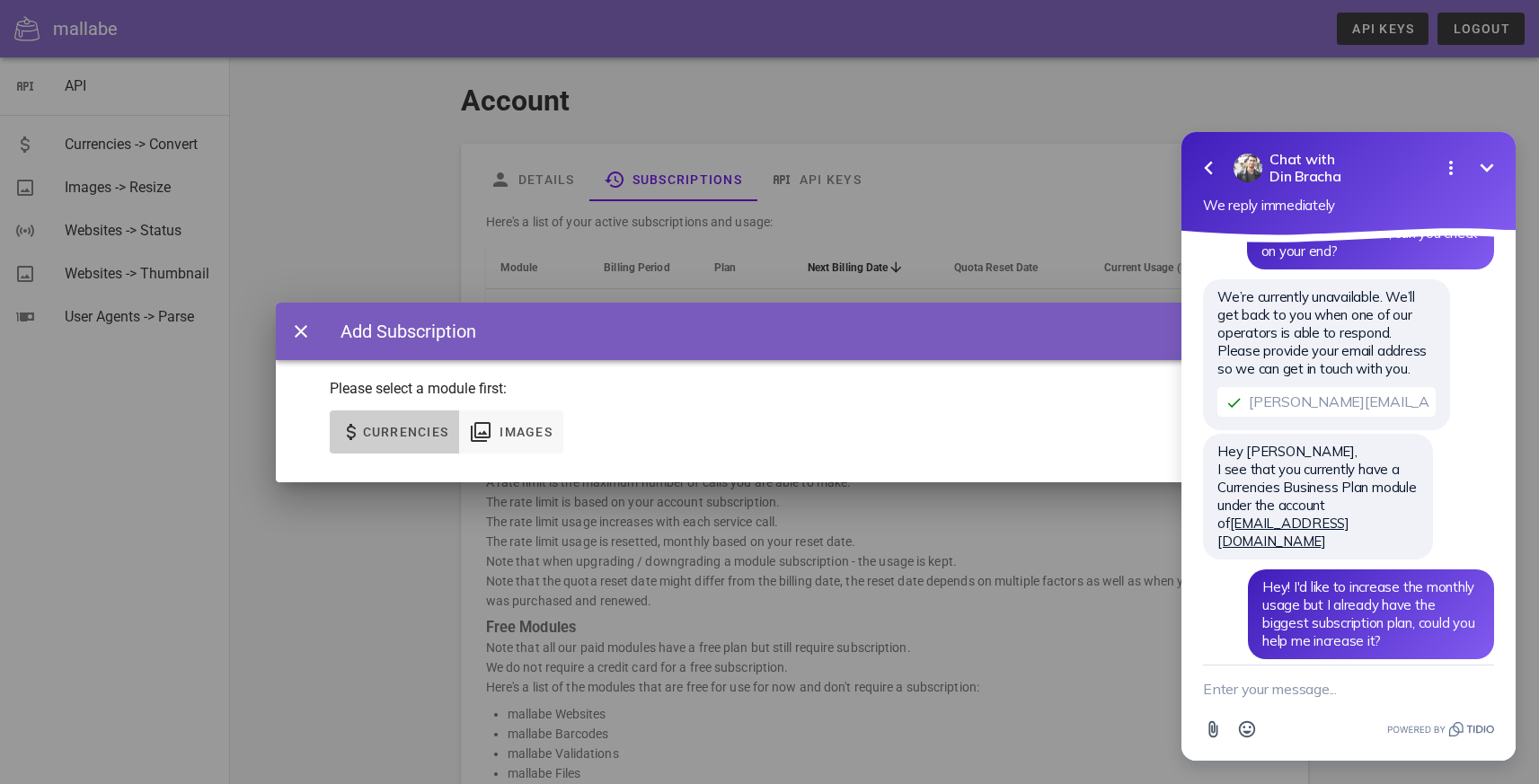
click at [333, 425] on button "Currencies" at bounding box center [395, 432] width 130 height 43
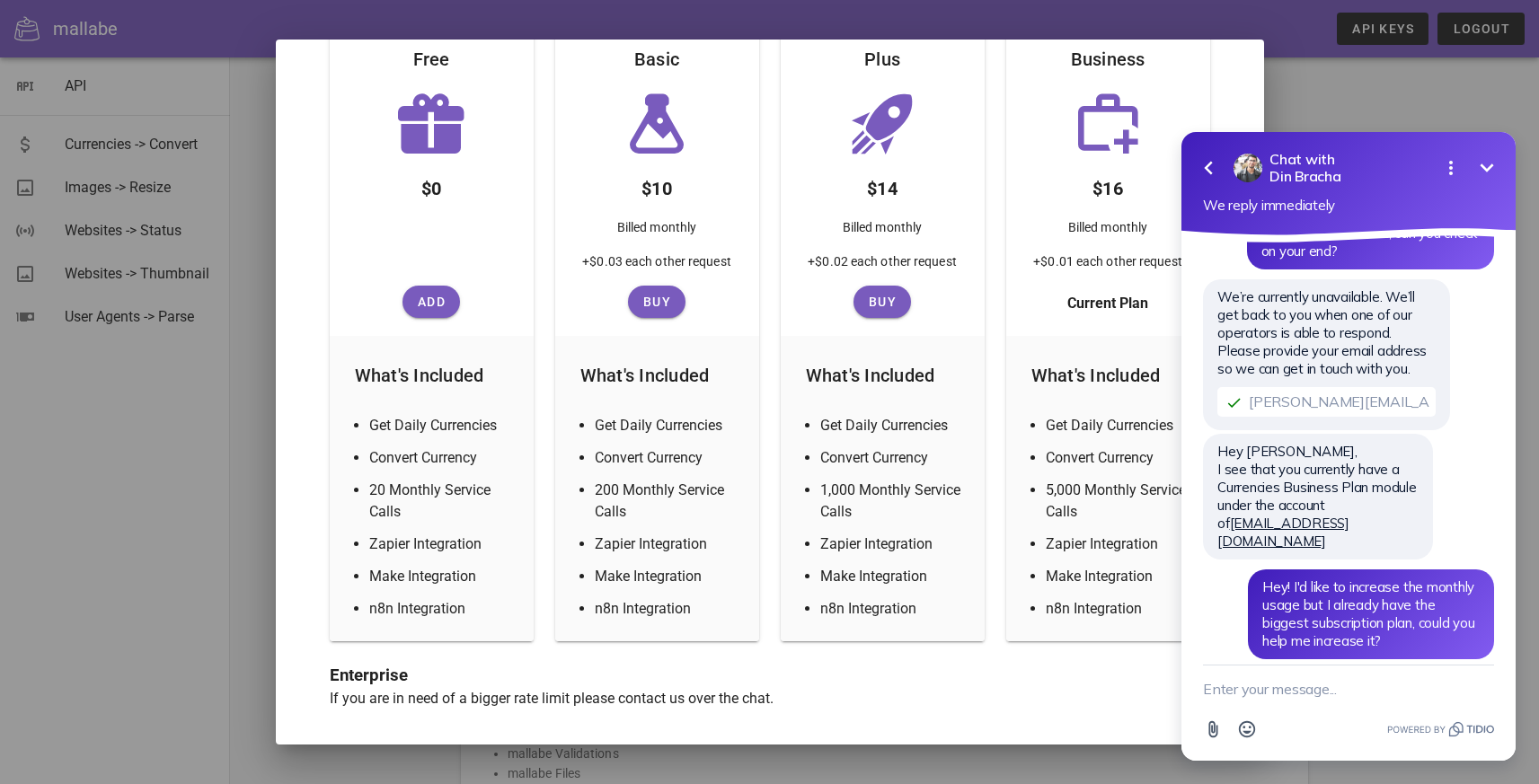
scroll to position [49, 0]
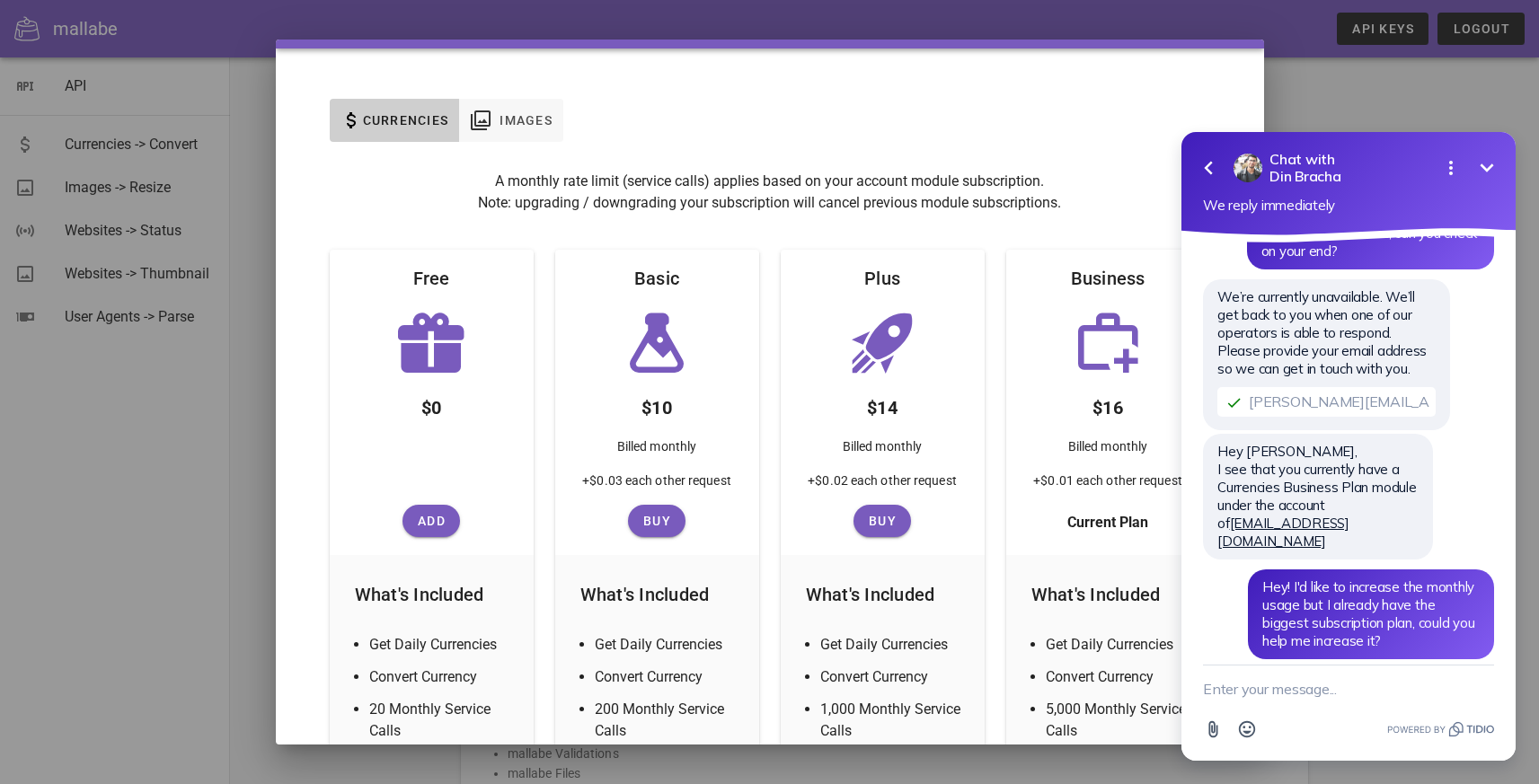
click html "Go back Chat with Din Bracha Minimize Open options We reply immediately Please …"
click at [1275, 71] on div at bounding box center [770, 392] width 1539 height 784
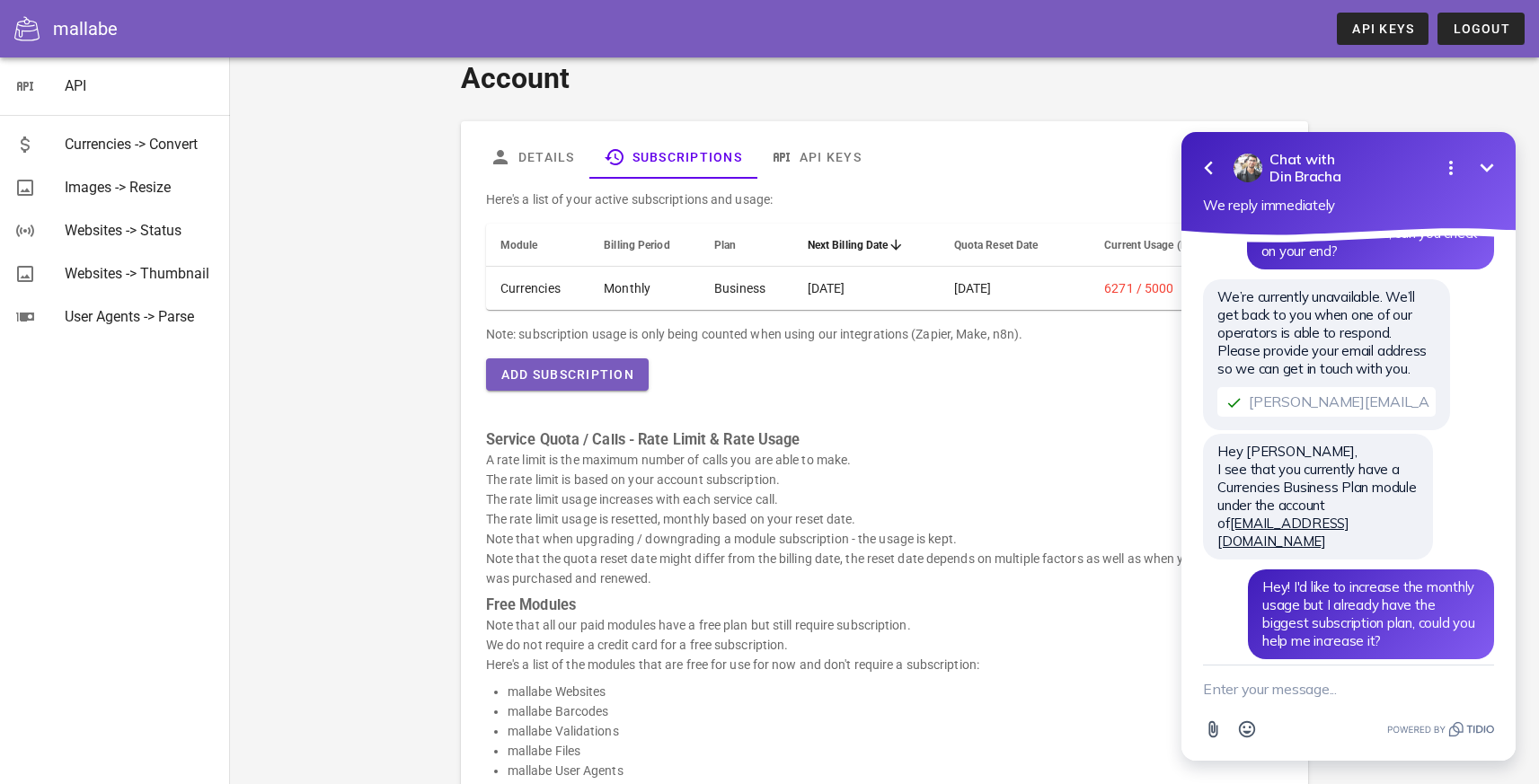
click at [1497, 172] on button "Minimize" at bounding box center [1486, 168] width 36 height 36
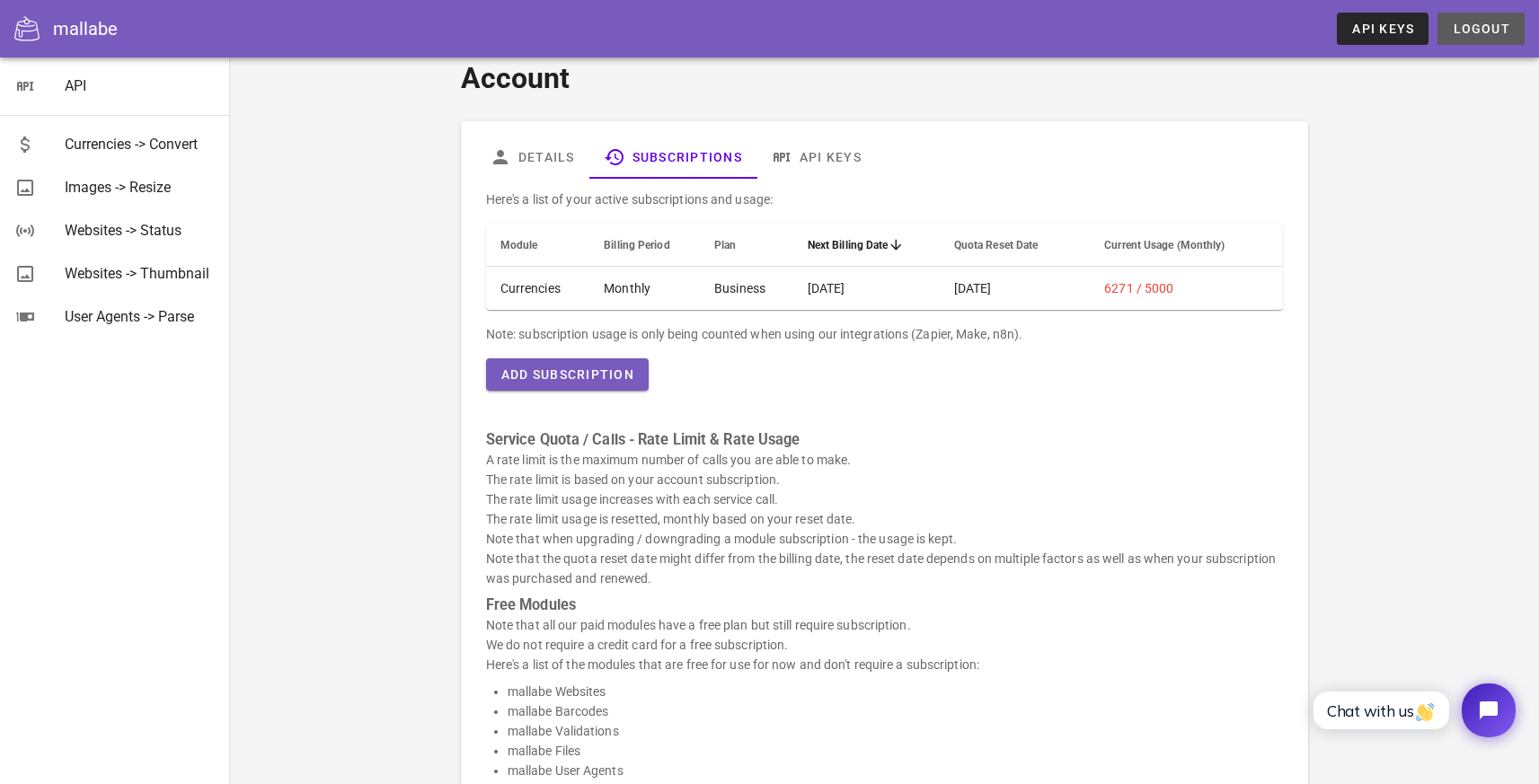
click at [1487, 30] on span "Logout" at bounding box center [1480, 28] width 59 height 15
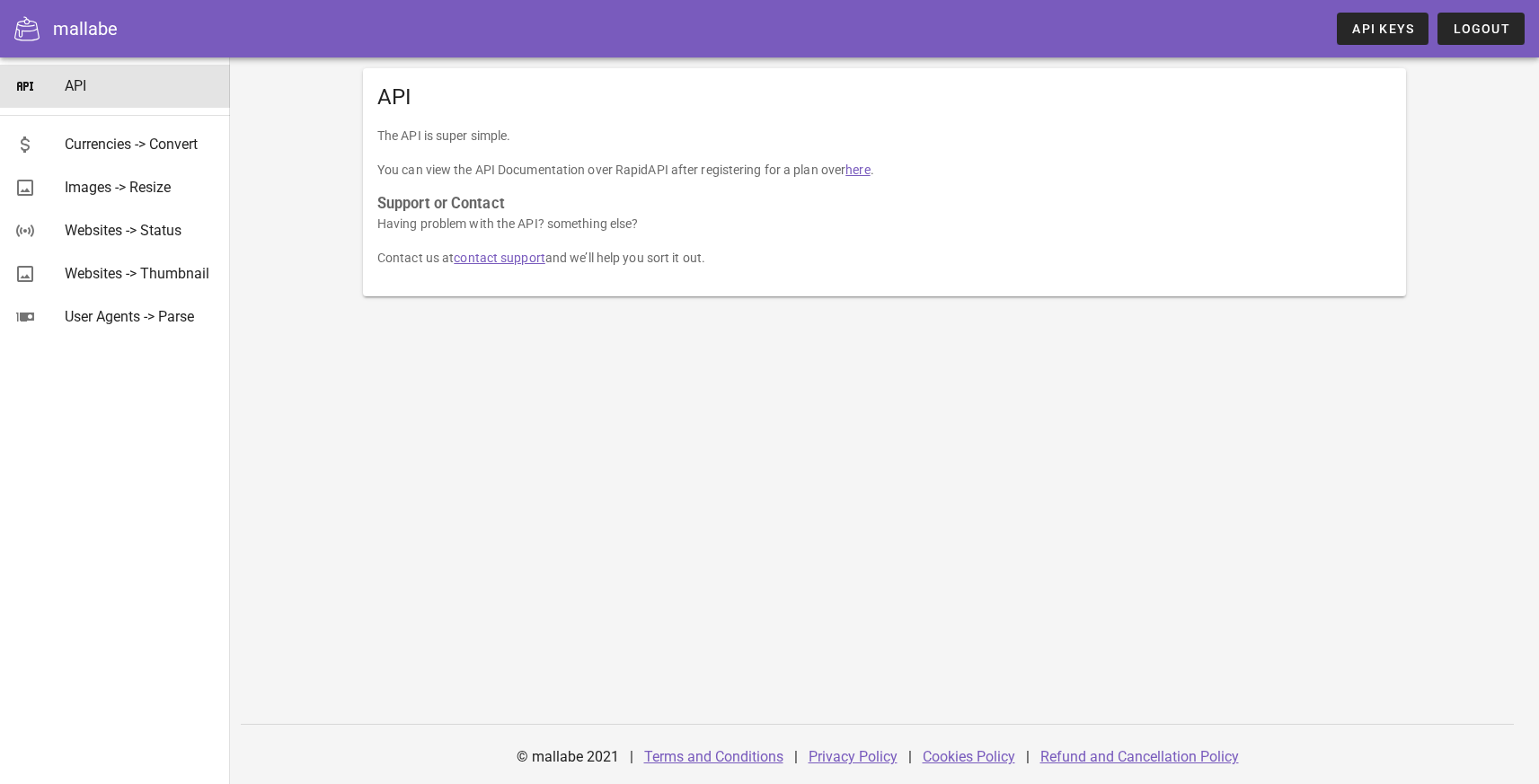
scroll to position [176, 0]
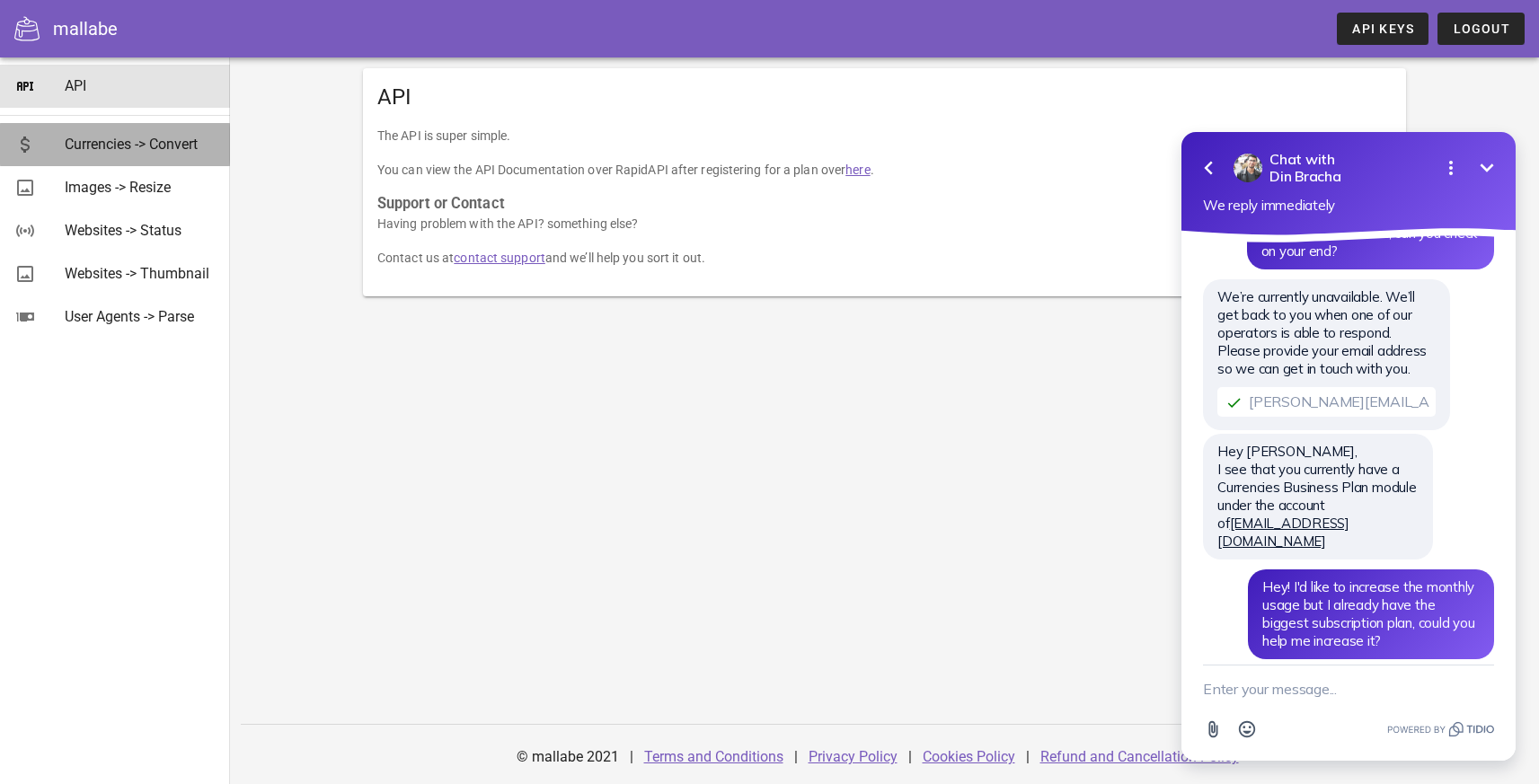
click at [119, 144] on div "Currencies -> Convert" at bounding box center [140, 144] width 151 height 17
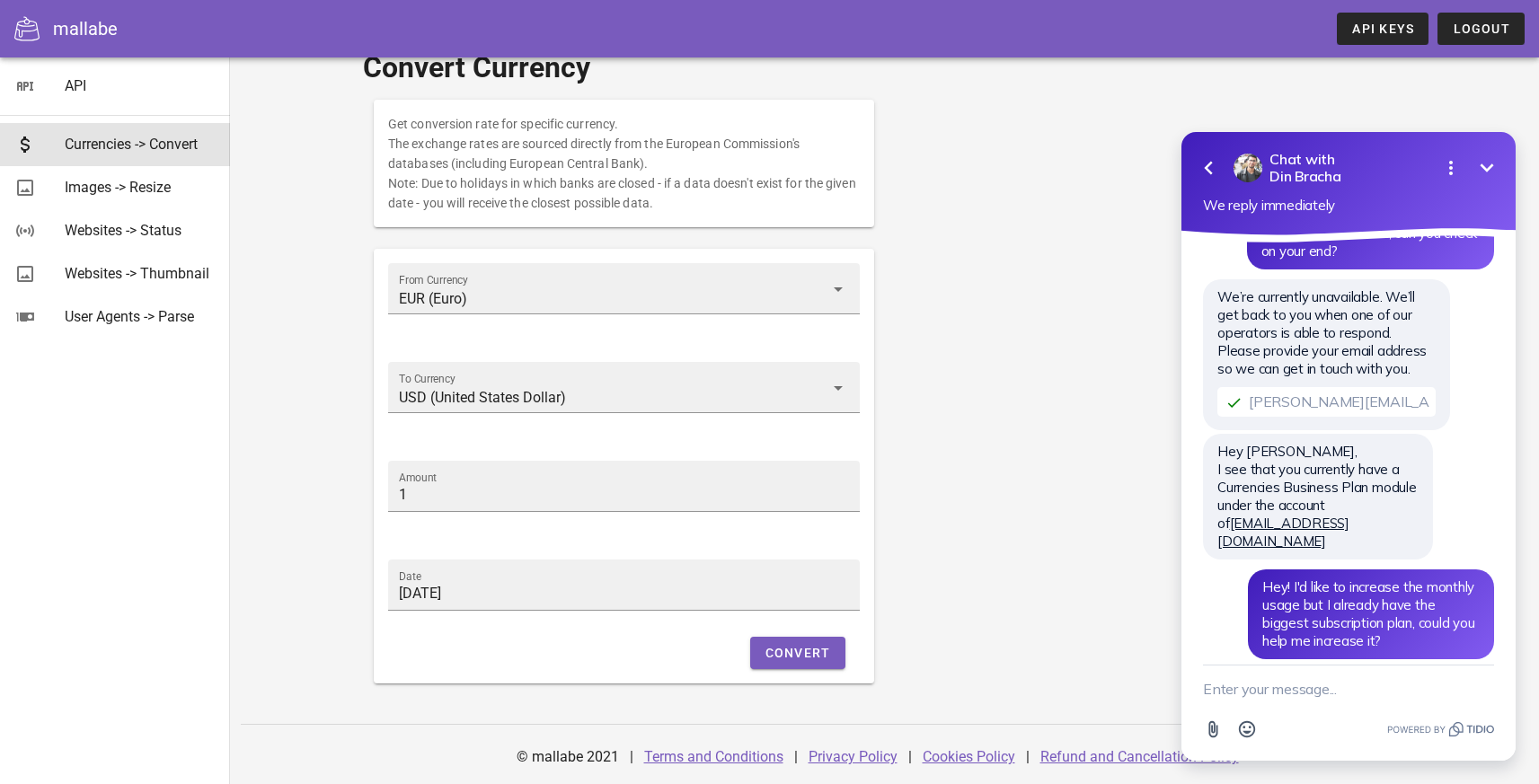
scroll to position [12, 0]
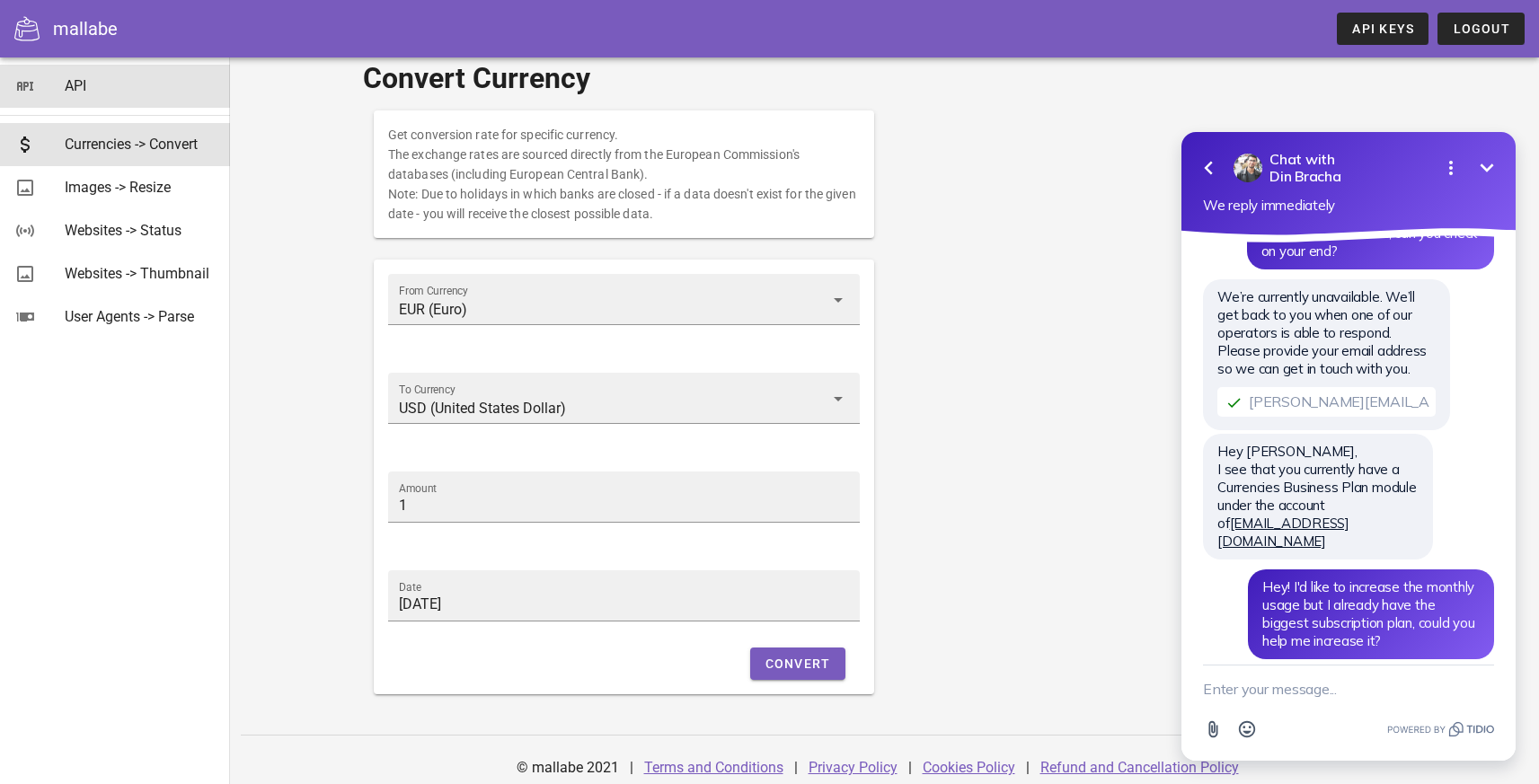
click at [42, 72] on link "API" at bounding box center [114, 86] width 229 height 43
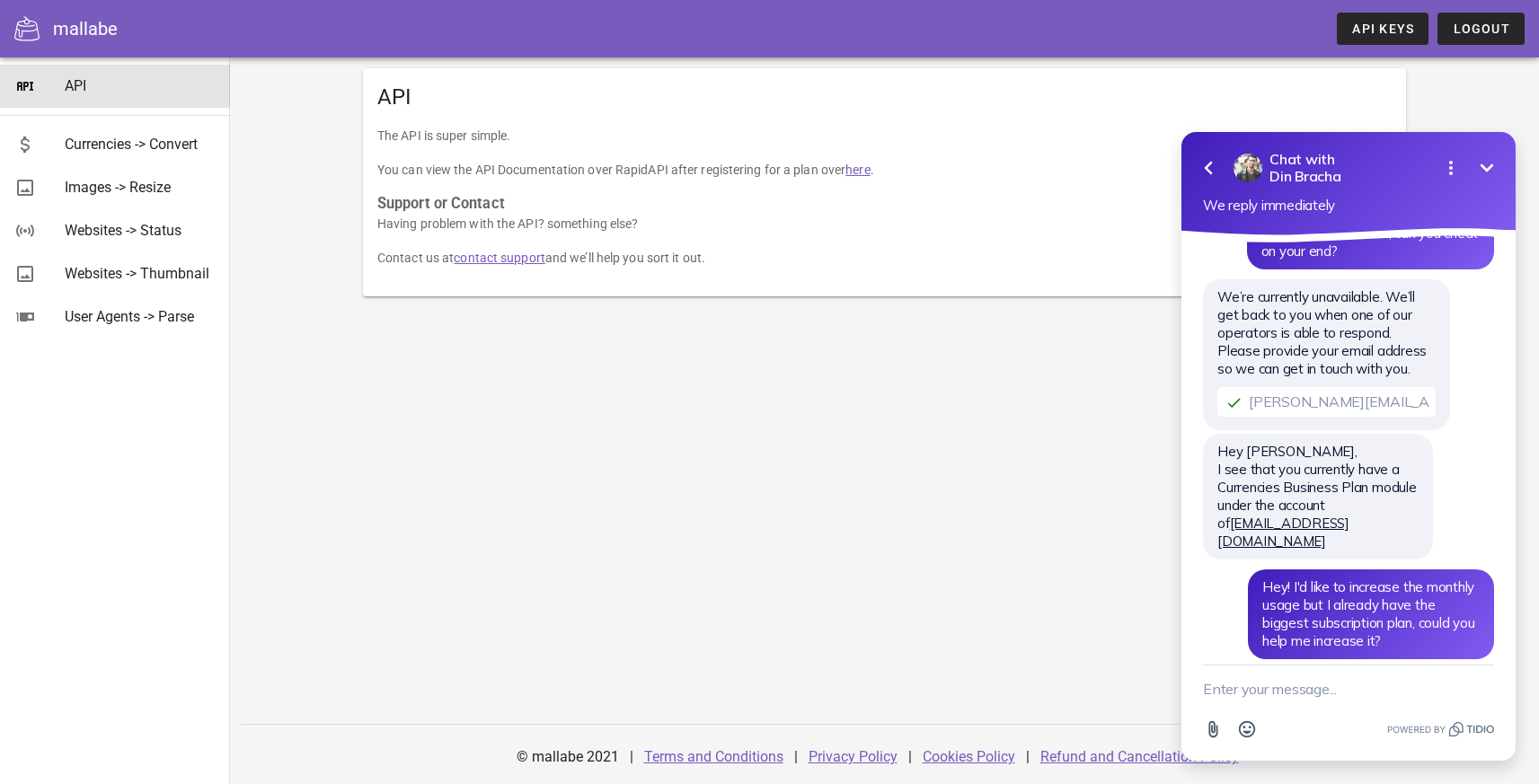
click at [55, 28] on div "mallabe" at bounding box center [85, 29] width 64 height 27
click at [19, 30] on icon at bounding box center [27, 29] width 25 height 25
click at [860, 168] on link "here" at bounding box center [857, 169] width 24 height 15
click at [82, 142] on div "Currencies -> Convert" at bounding box center [140, 144] width 151 height 17
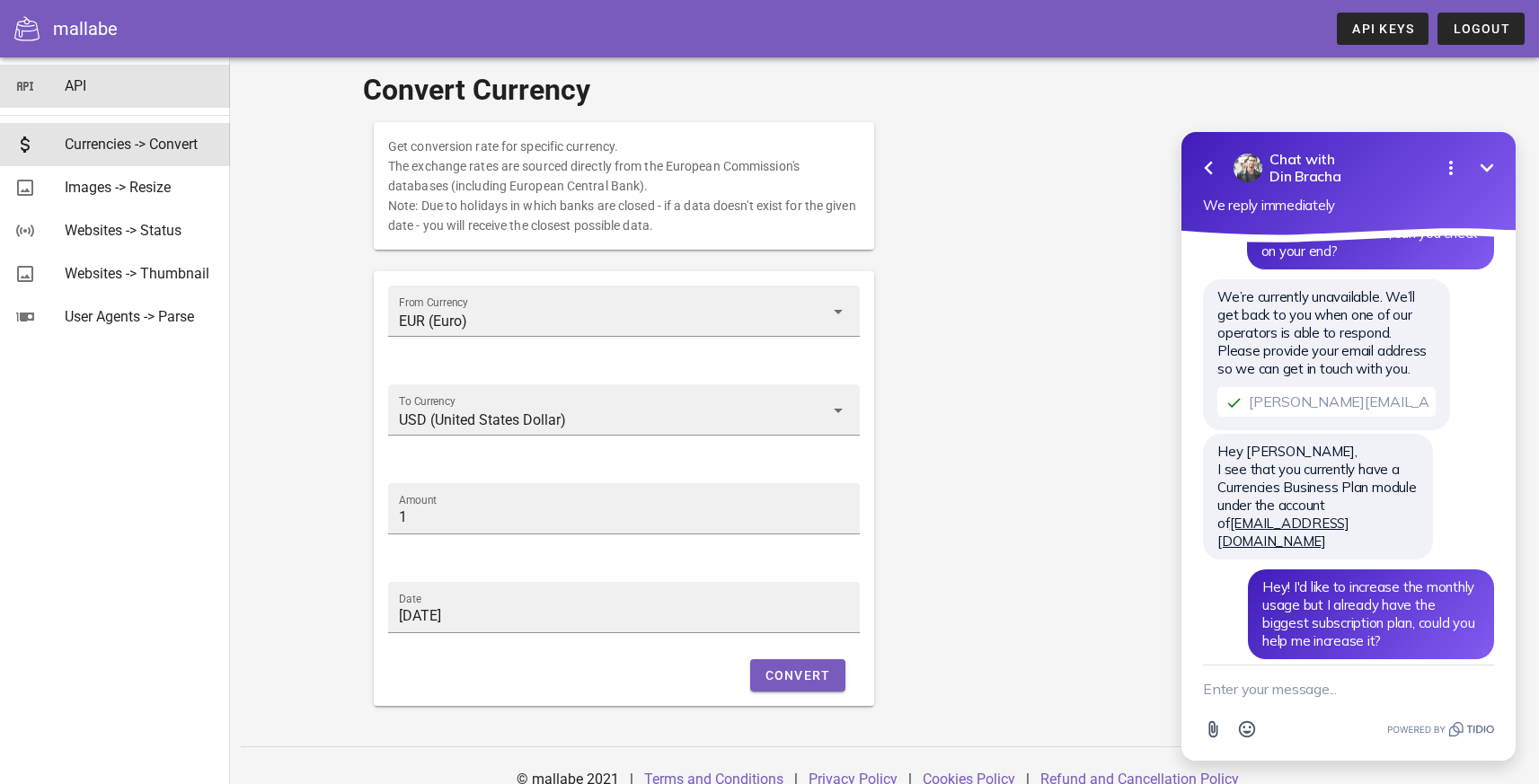
click at [46, 80] on link "API" at bounding box center [114, 86] width 229 height 43
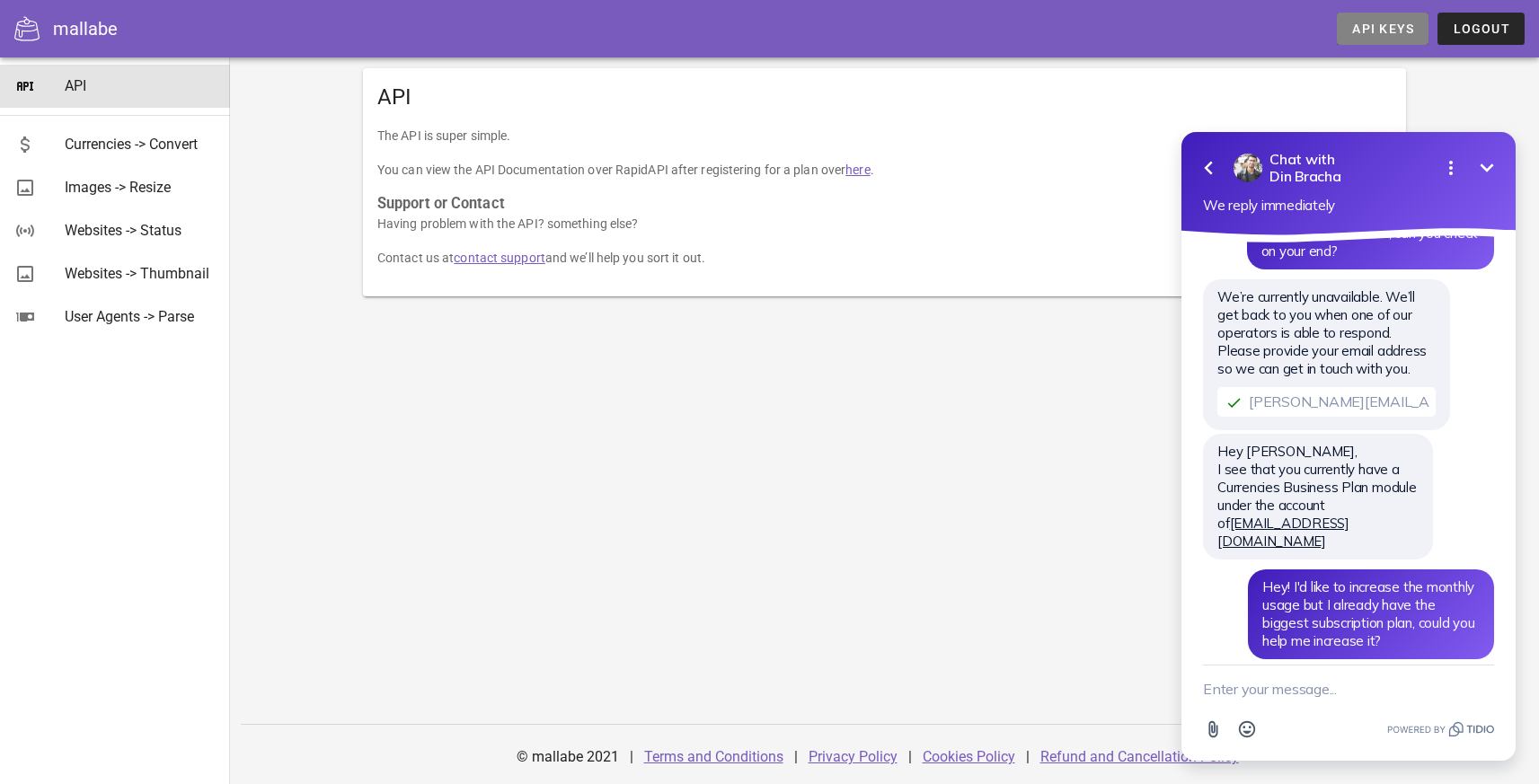
click at [1365, 20] on link "API Keys" at bounding box center [1383, 28] width 92 height 32
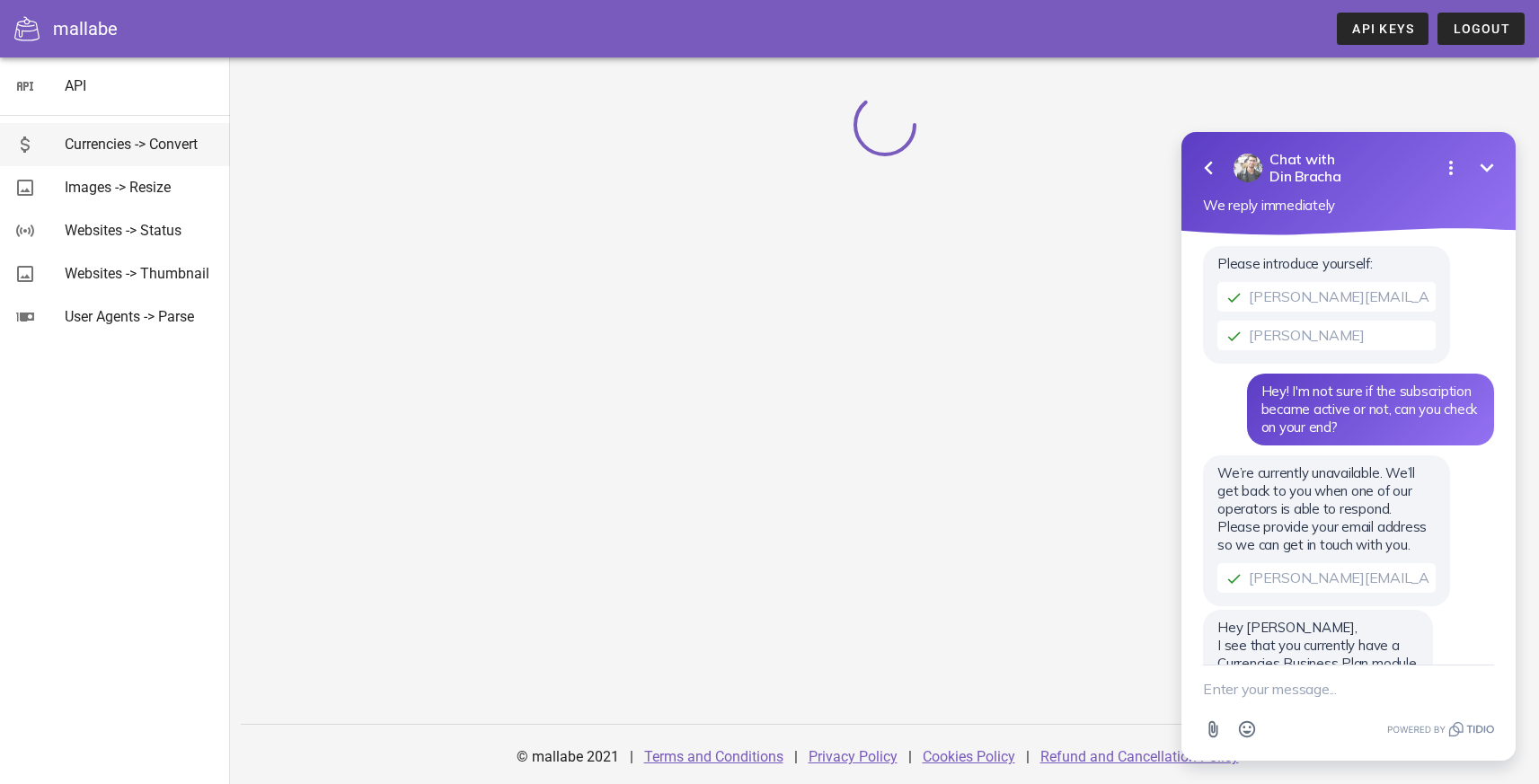
scroll to position [176, 0]
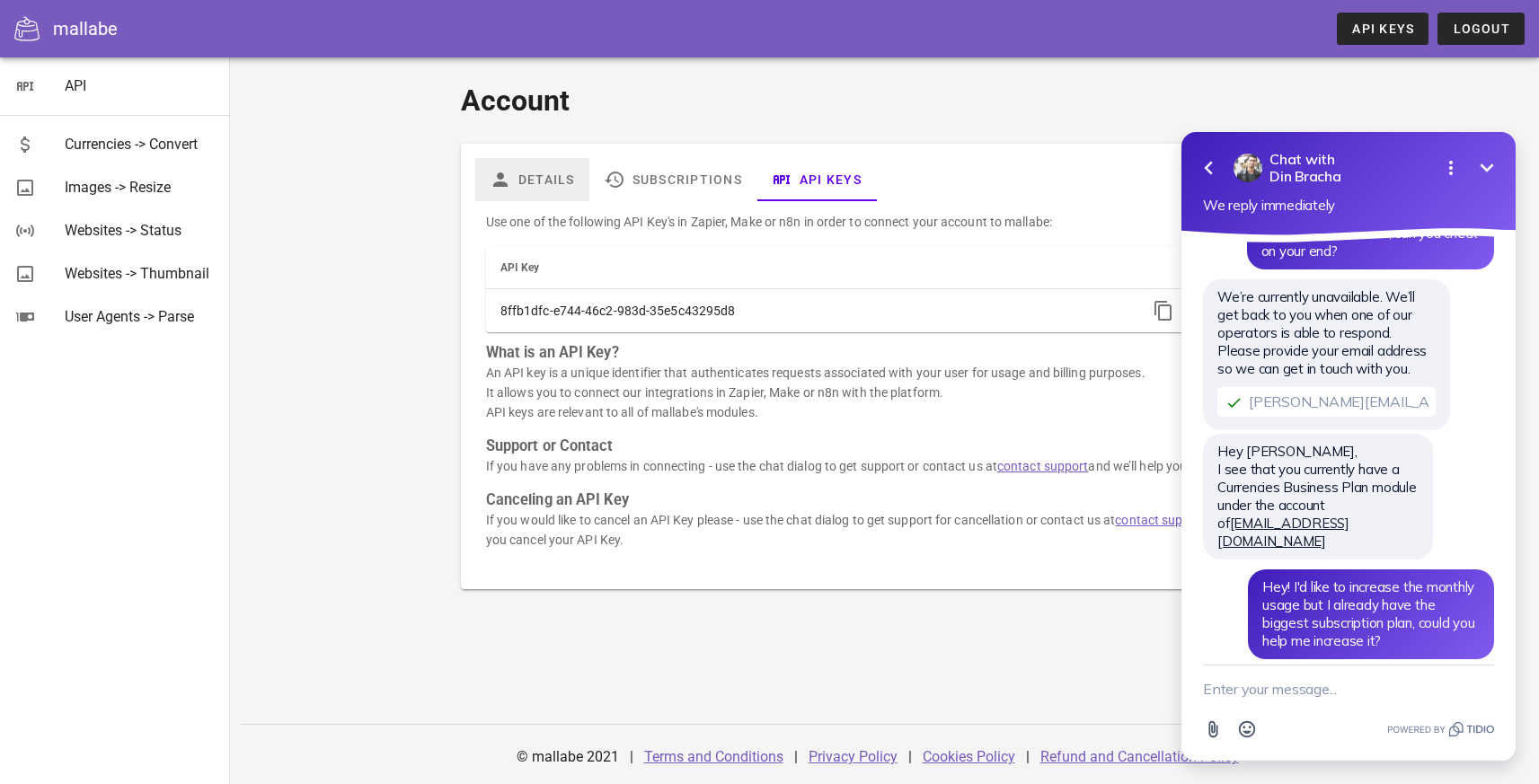
click at [535, 176] on link "Details" at bounding box center [532, 180] width 114 height 43
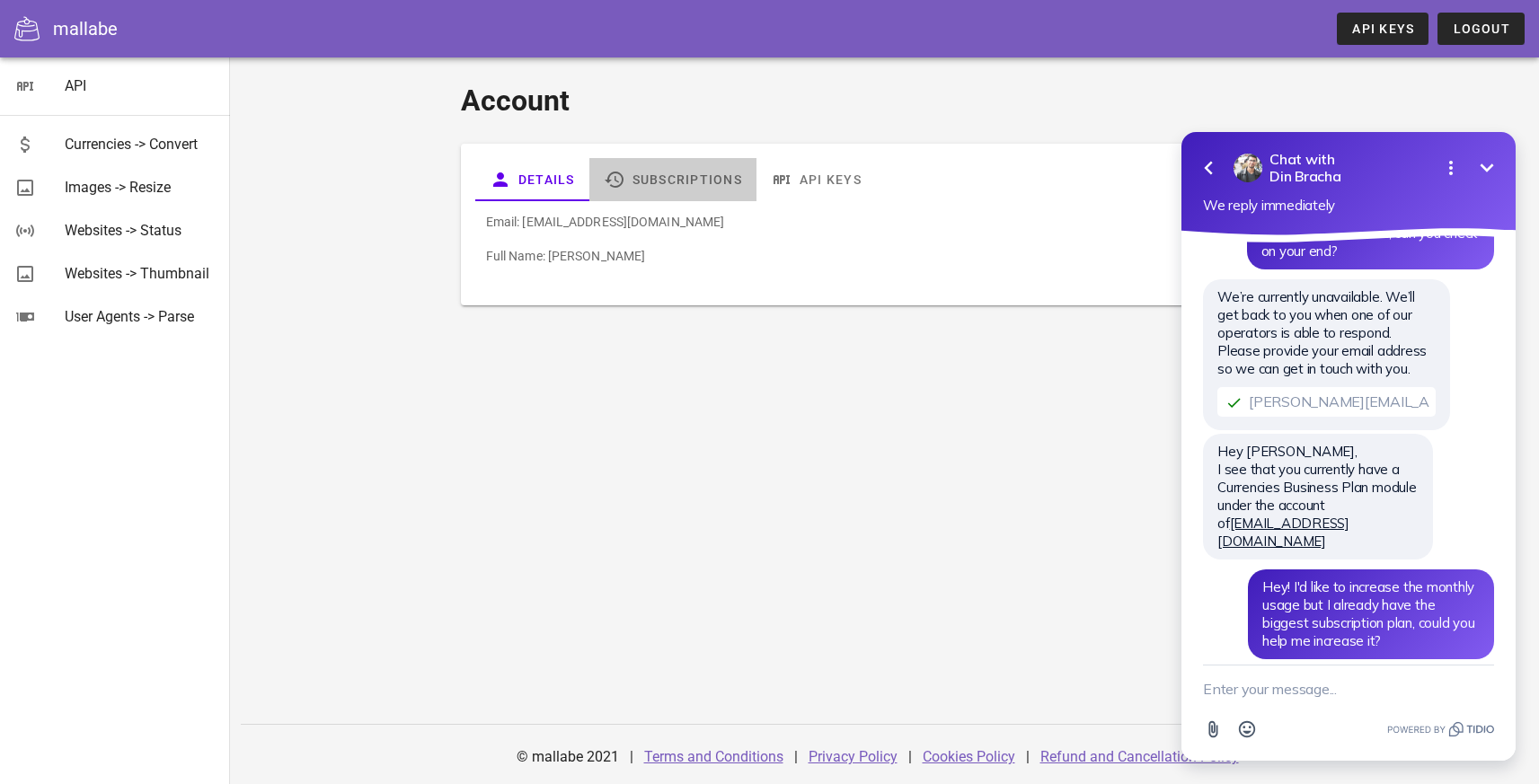
click at [662, 182] on link "Subscriptions" at bounding box center [672, 180] width 167 height 43
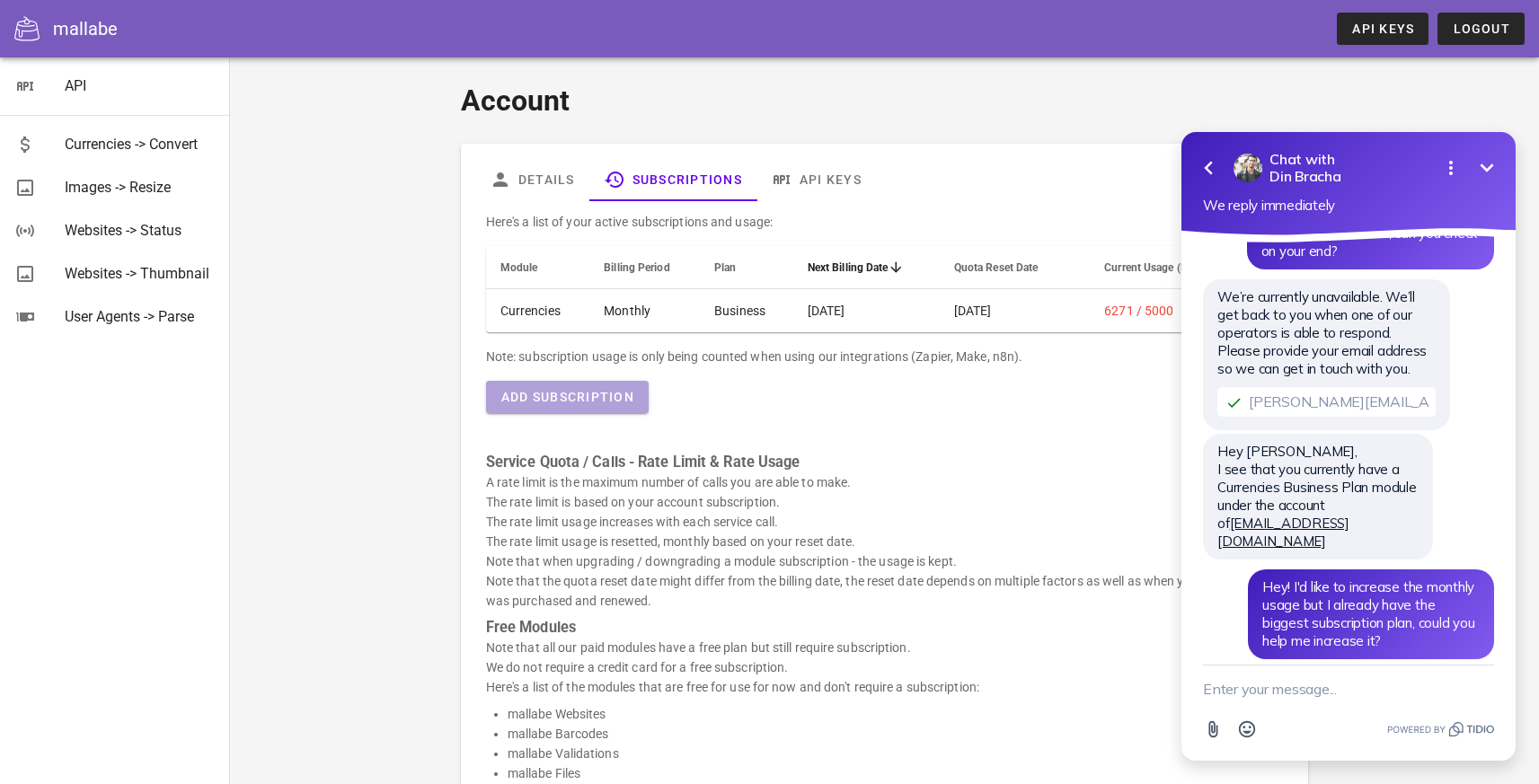
click at [577, 396] on span "Add Subscription" at bounding box center [566, 396] width 134 height 15
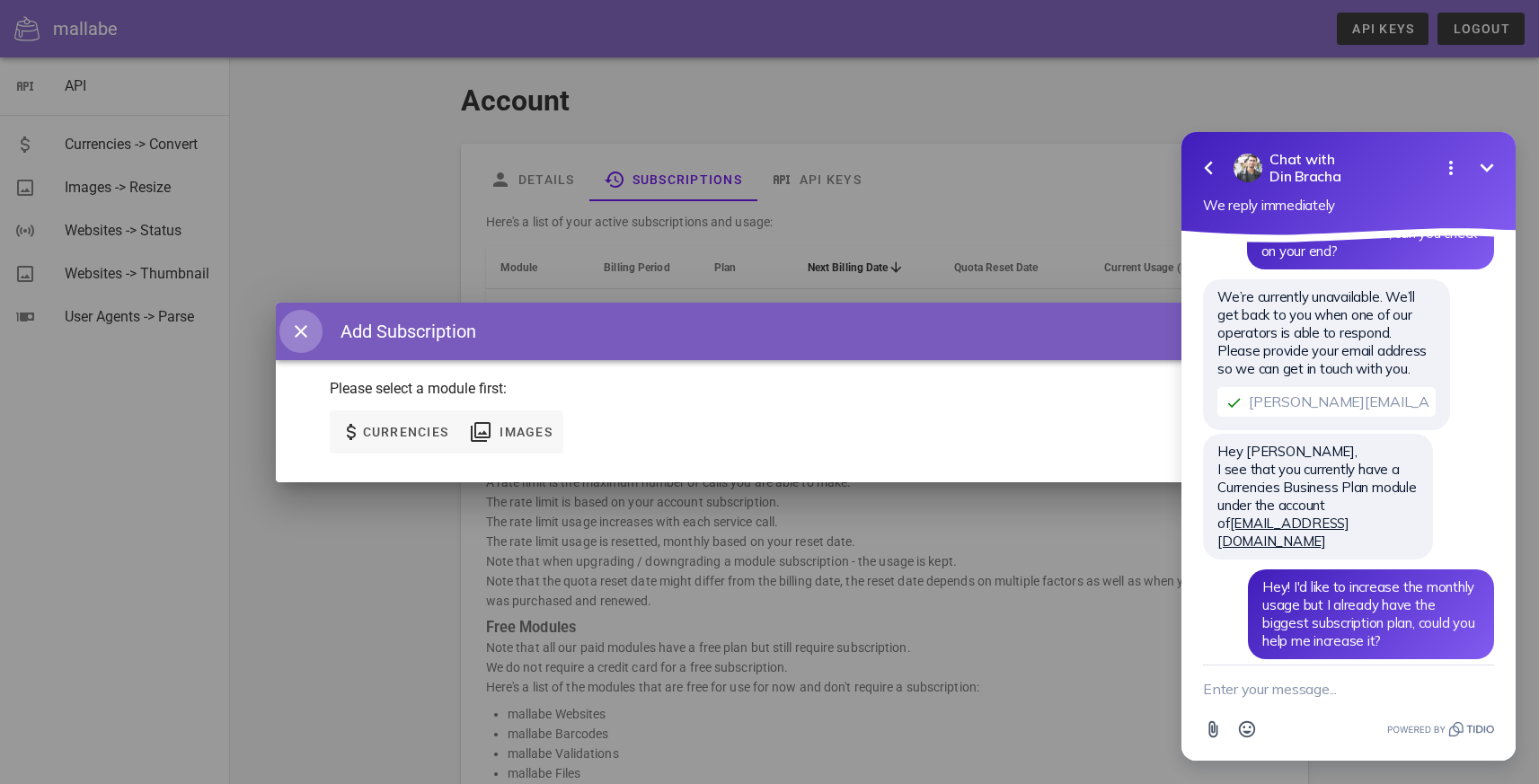
click at [279, 324] on span "button" at bounding box center [301, 331] width 43 height 21
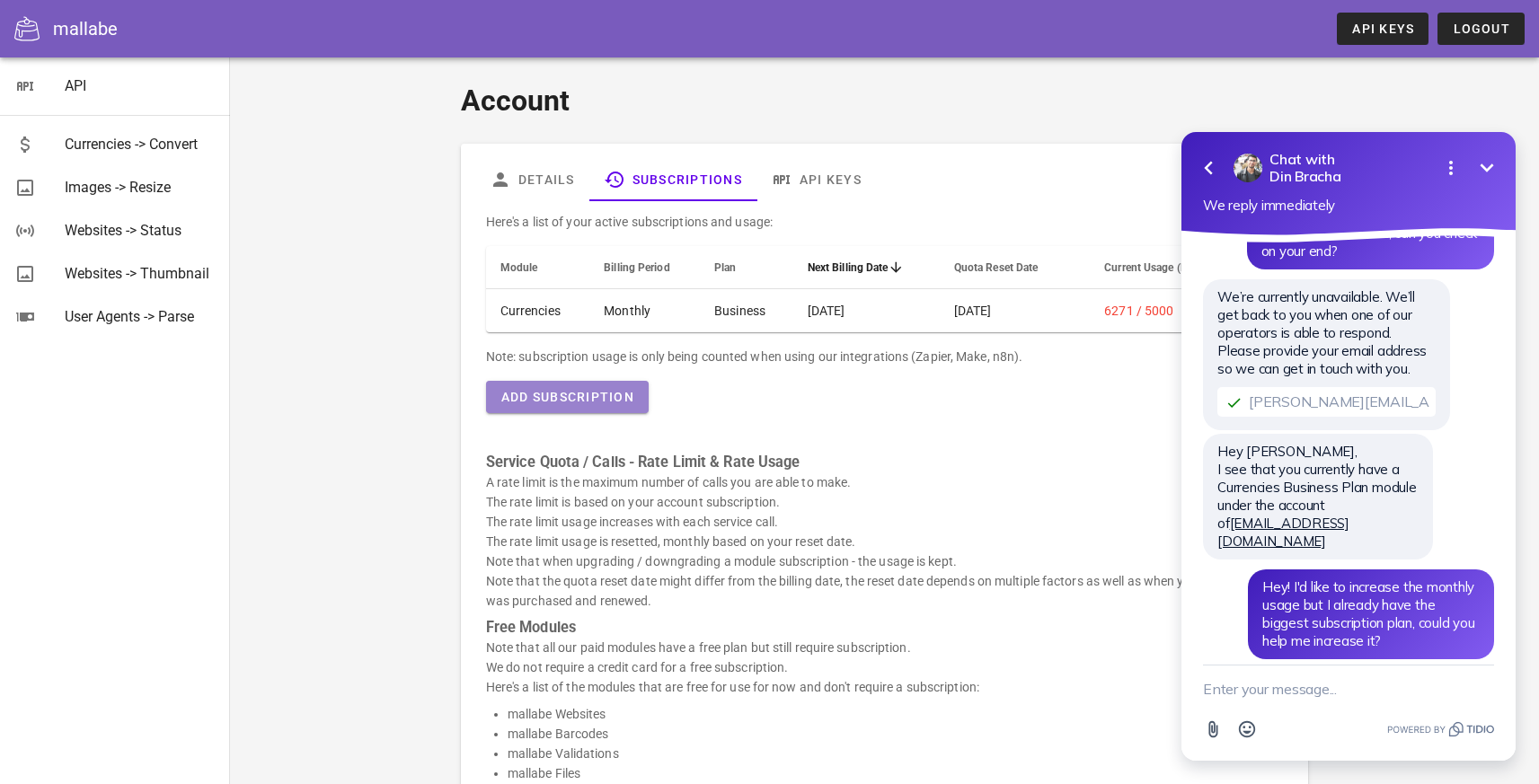
click at [544, 403] on span "Add Subscription" at bounding box center [566, 396] width 134 height 15
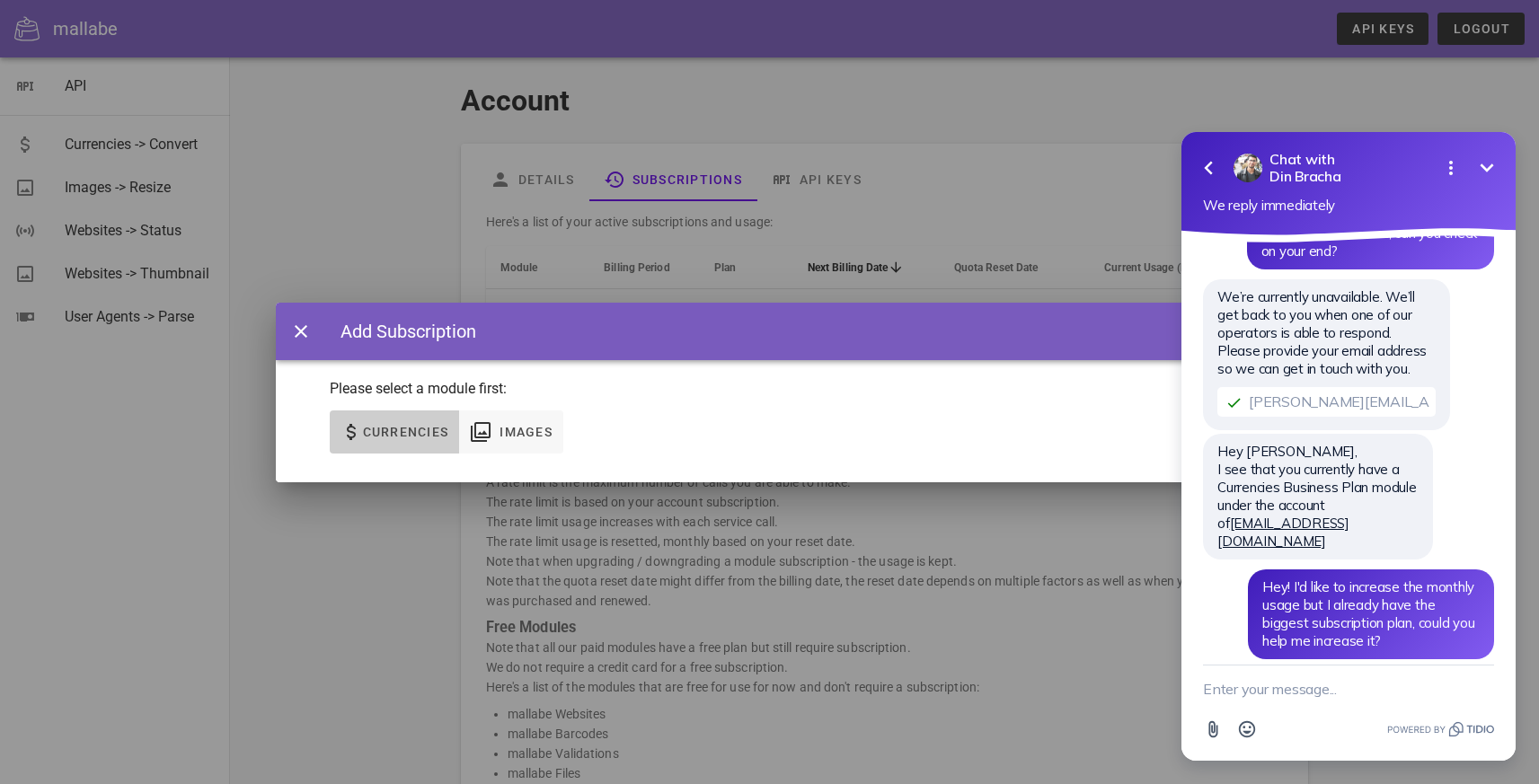
click at [402, 423] on span "Currencies" at bounding box center [395, 432] width 108 height 21
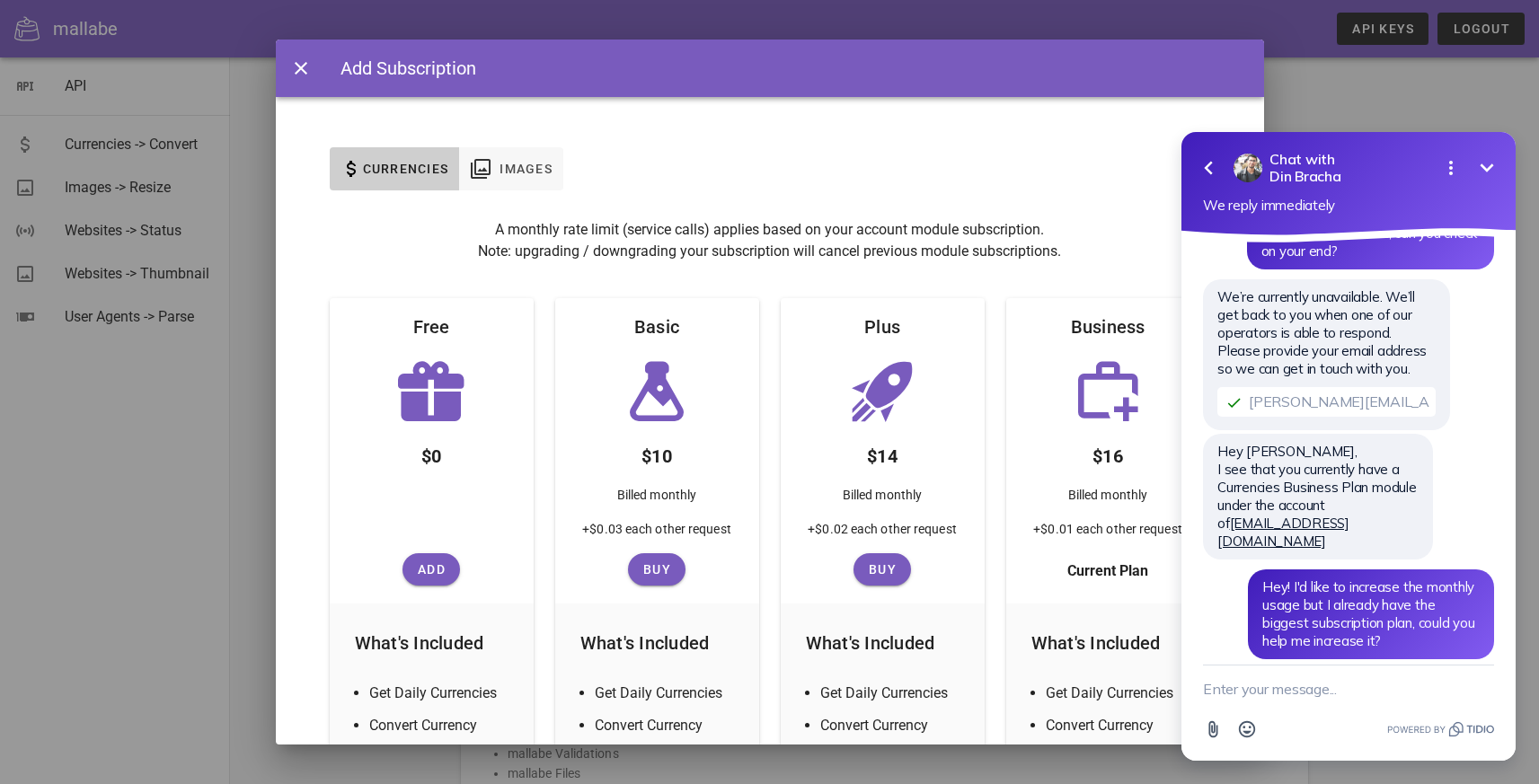
click at [1308, 95] on div at bounding box center [770, 392] width 1539 height 784
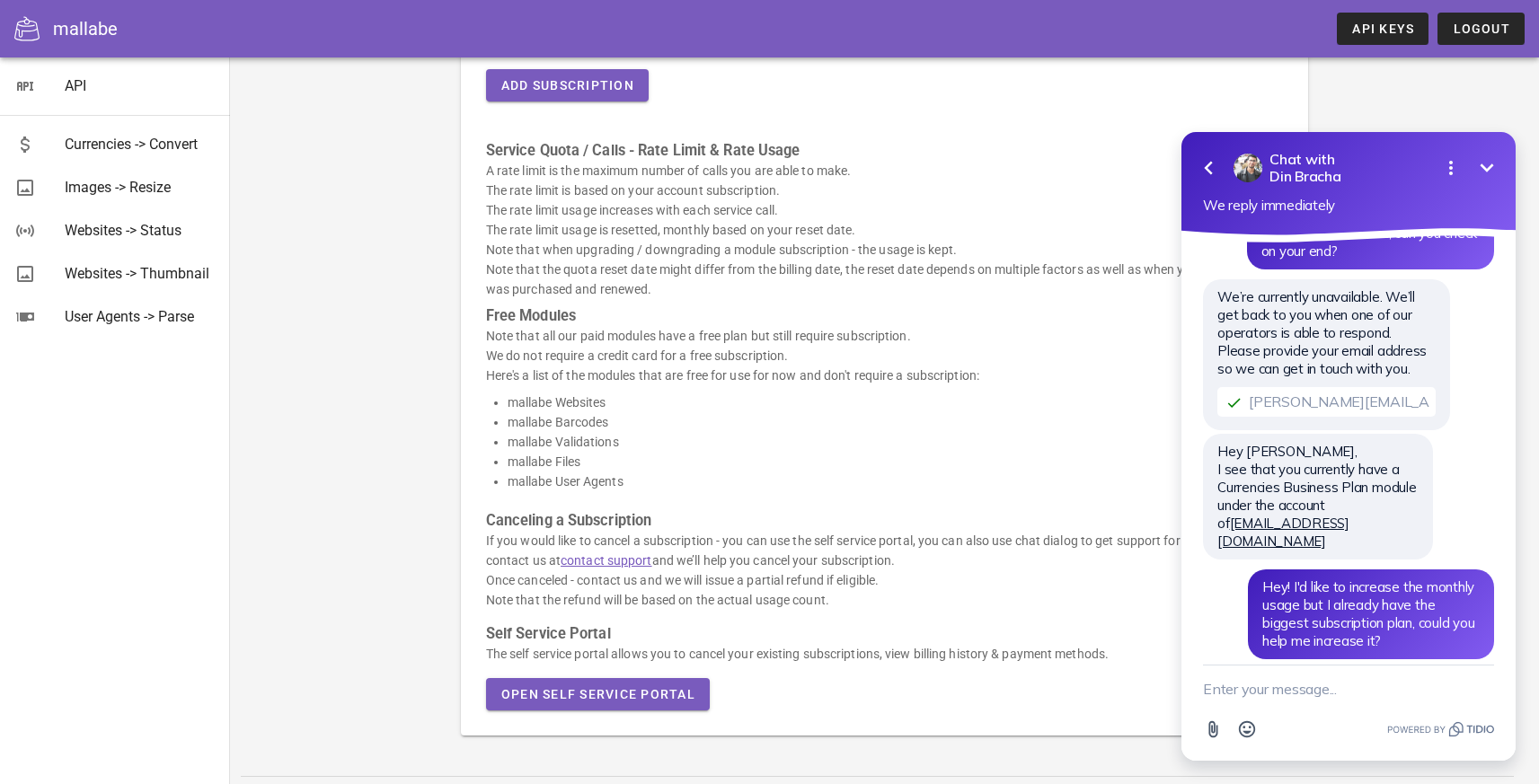
scroll to position [323, 0]
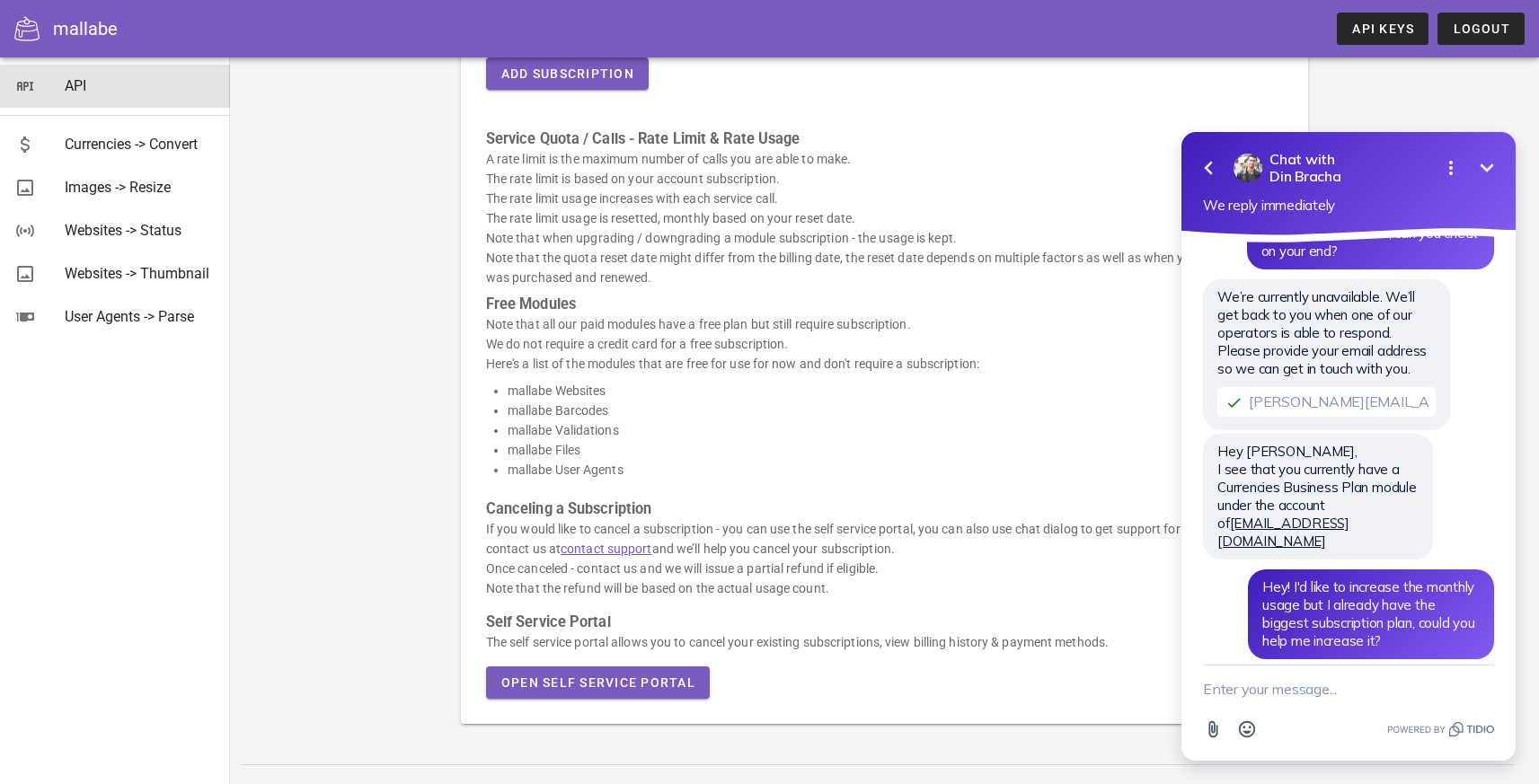
click at [121, 84] on div "API" at bounding box center [140, 85] width 151 height 17
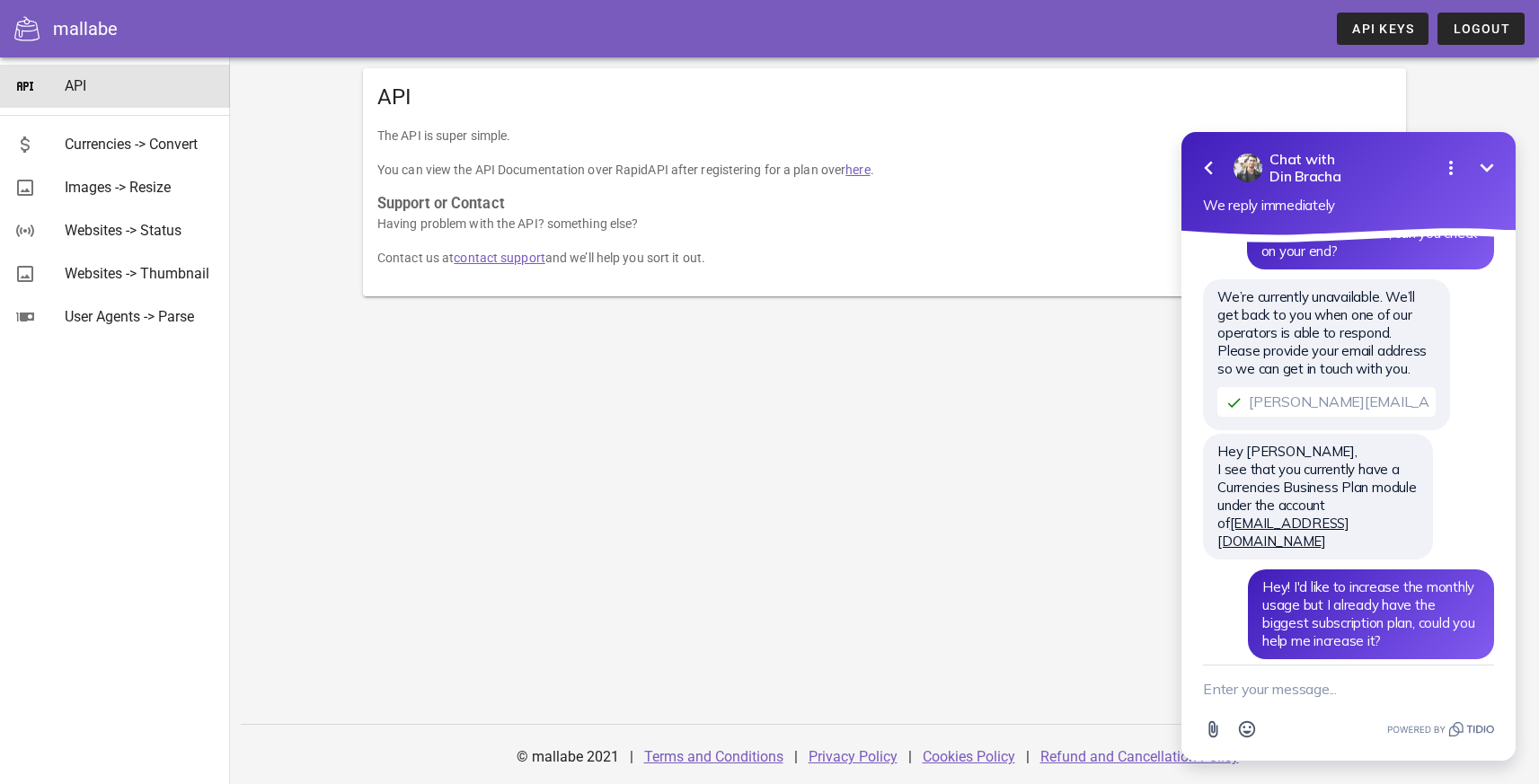
click at [858, 171] on link "here" at bounding box center [857, 169] width 24 height 15
